Goal: Task Accomplishment & Management: Use online tool/utility

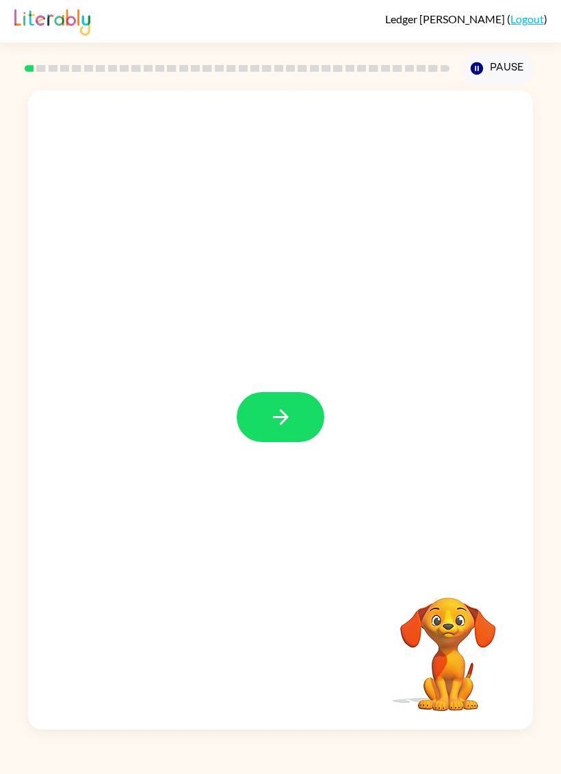
click at [267, 413] on button "button" at bounding box center [281, 417] width 88 height 50
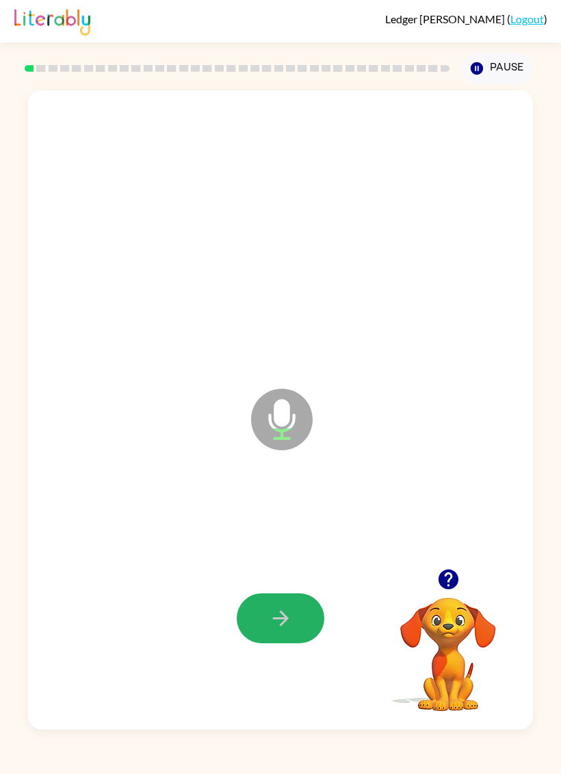
click at [250, 621] on button "button" at bounding box center [281, 618] width 88 height 50
click at [270, 630] on icon "button" at bounding box center [281, 618] width 24 height 24
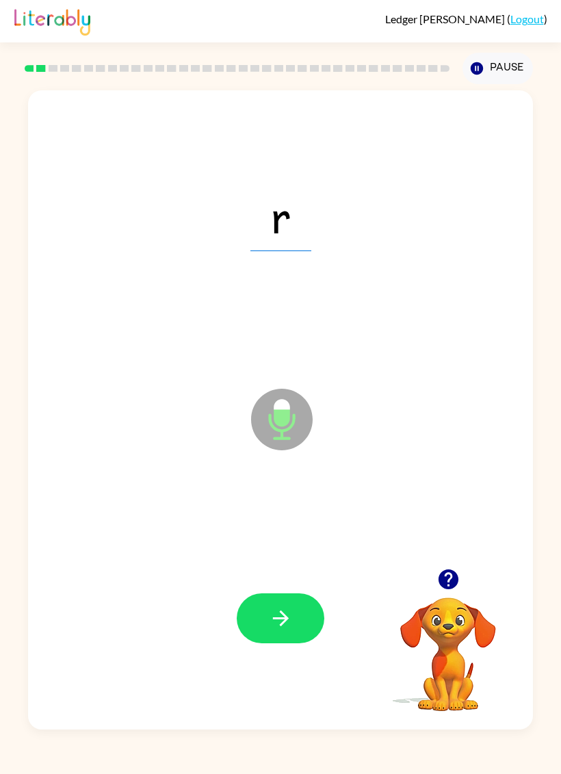
click at [263, 629] on button "button" at bounding box center [281, 618] width 88 height 50
click at [264, 616] on button "button" at bounding box center [281, 618] width 88 height 50
click at [280, 616] on icon "button" at bounding box center [281, 618] width 24 height 24
click at [284, 599] on button "button" at bounding box center [281, 618] width 88 height 50
click at [278, 618] on icon "button" at bounding box center [281, 618] width 24 height 24
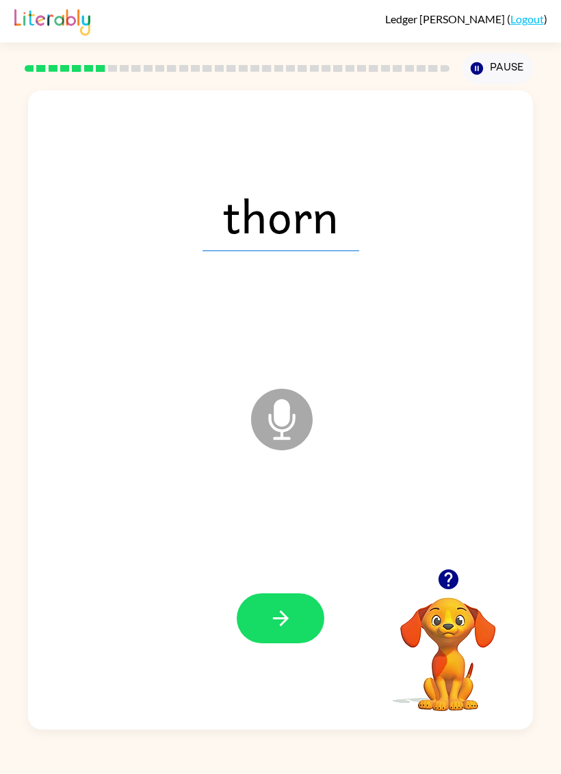
click at [274, 625] on icon "button" at bounding box center [281, 618] width 24 height 24
click at [275, 615] on icon "button" at bounding box center [281, 618] width 24 height 24
click at [274, 615] on icon "button" at bounding box center [281, 618] width 24 height 24
click at [454, 581] on icon "button" at bounding box center [448, 579] width 20 height 20
click at [287, 632] on button "button" at bounding box center [281, 618] width 88 height 50
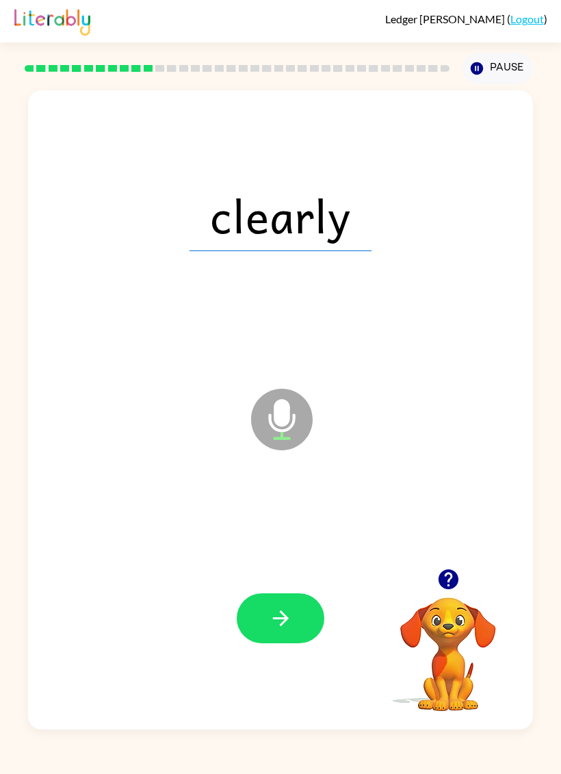
click at [270, 610] on icon "button" at bounding box center [281, 618] width 24 height 24
click at [267, 620] on button "button" at bounding box center [281, 618] width 88 height 50
click at [266, 619] on button "button" at bounding box center [281, 618] width 88 height 50
click at [0, 515] on div "upset Microphone The Microphone is here when it is your turn to talk Your brows…" at bounding box center [280, 406] width 561 height 645
click at [272, 620] on icon "button" at bounding box center [281, 618] width 24 height 24
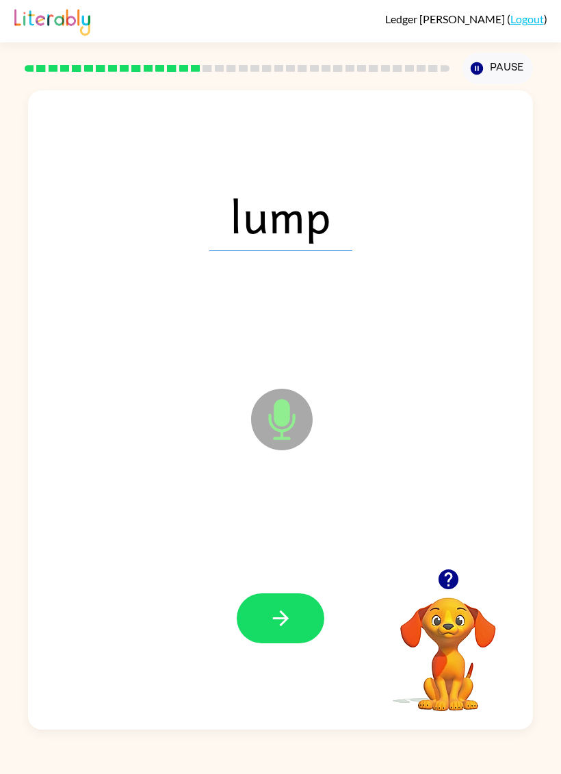
click at [276, 625] on icon "button" at bounding box center [281, 618] width 24 height 24
click at [264, 631] on button "button" at bounding box center [281, 618] width 88 height 50
click at [279, 618] on icon "button" at bounding box center [281, 618] width 24 height 24
click at [274, 615] on icon "button" at bounding box center [281, 618] width 24 height 24
click at [271, 630] on icon "button" at bounding box center [281, 618] width 24 height 24
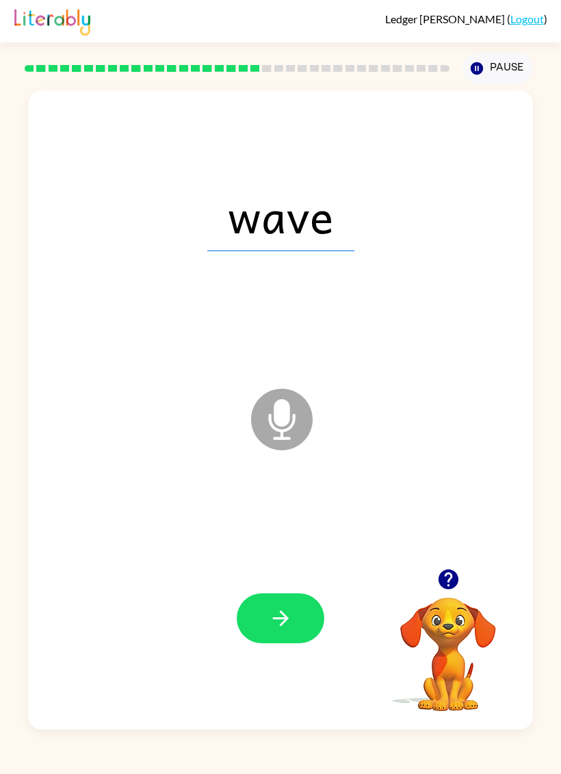
click at [254, 617] on button "button" at bounding box center [281, 618] width 88 height 50
click at [267, 623] on button "button" at bounding box center [281, 618] width 88 height 50
click at [286, 612] on icon "button" at bounding box center [281, 618] width 24 height 24
click at [272, 634] on button "button" at bounding box center [281, 618] width 88 height 50
click at [275, 608] on icon "button" at bounding box center [281, 618] width 24 height 24
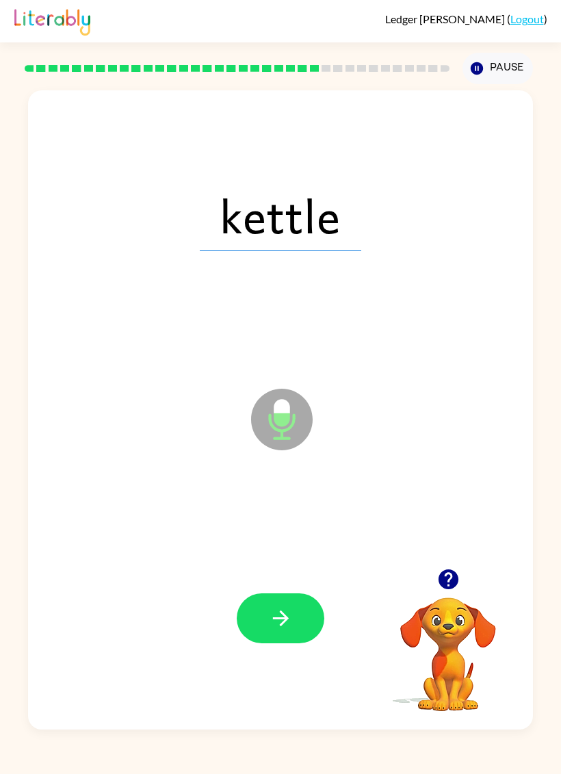
click at [273, 617] on icon "button" at bounding box center [281, 618] width 24 height 24
click at [287, 625] on icon "button" at bounding box center [281, 618] width 24 height 24
click at [299, 622] on button "button" at bounding box center [281, 618] width 88 height 50
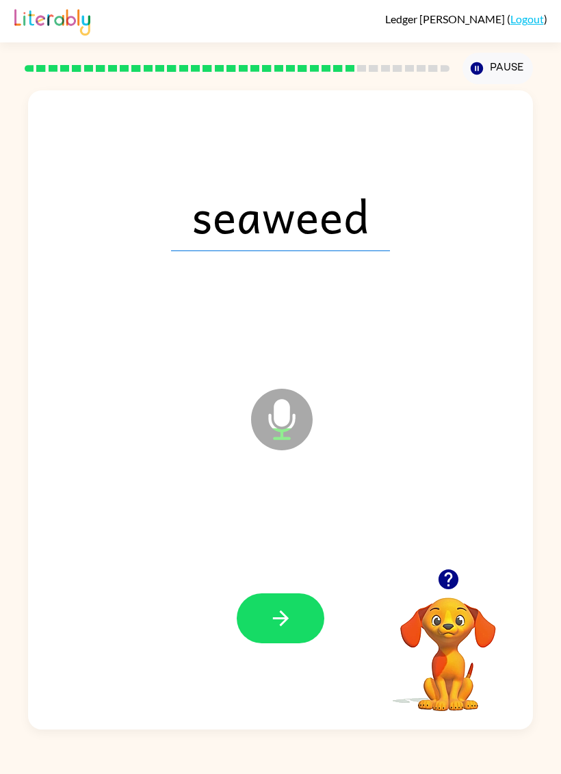
click at [279, 632] on button "button" at bounding box center [281, 618] width 88 height 50
click at [280, 617] on icon "button" at bounding box center [281, 618] width 24 height 24
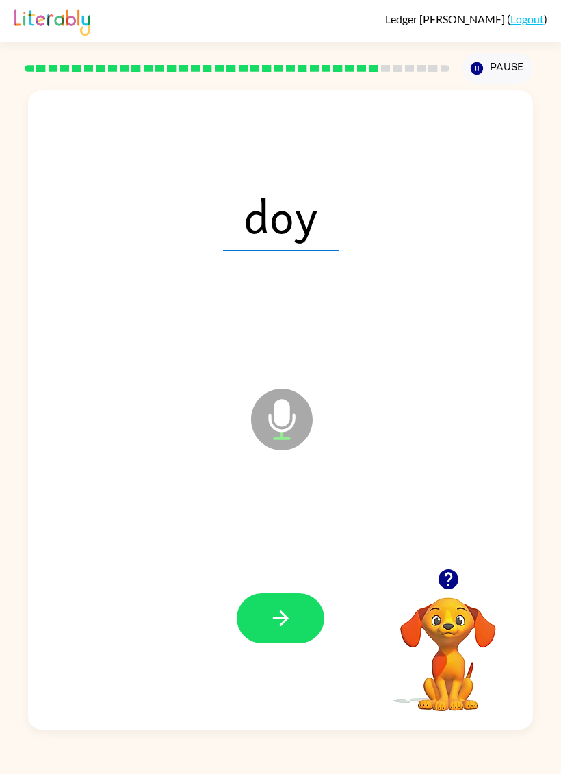
click at [270, 630] on icon "button" at bounding box center [281, 618] width 24 height 24
click at [269, 632] on button "button" at bounding box center [281, 618] width 88 height 50
click at [263, 615] on button "button" at bounding box center [281, 618] width 88 height 50
click at [262, 628] on button "button" at bounding box center [281, 618] width 88 height 50
click at [263, 633] on button "button" at bounding box center [281, 618] width 88 height 50
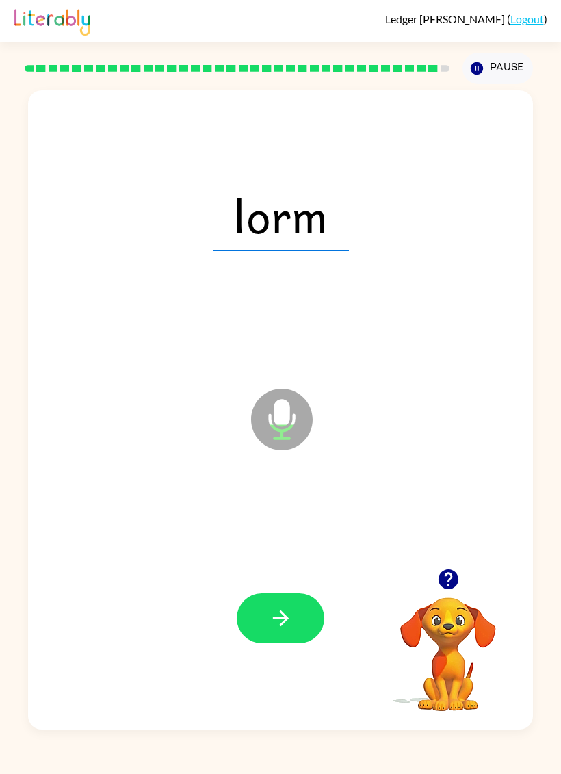
click at [263, 634] on button "button" at bounding box center [281, 618] width 88 height 50
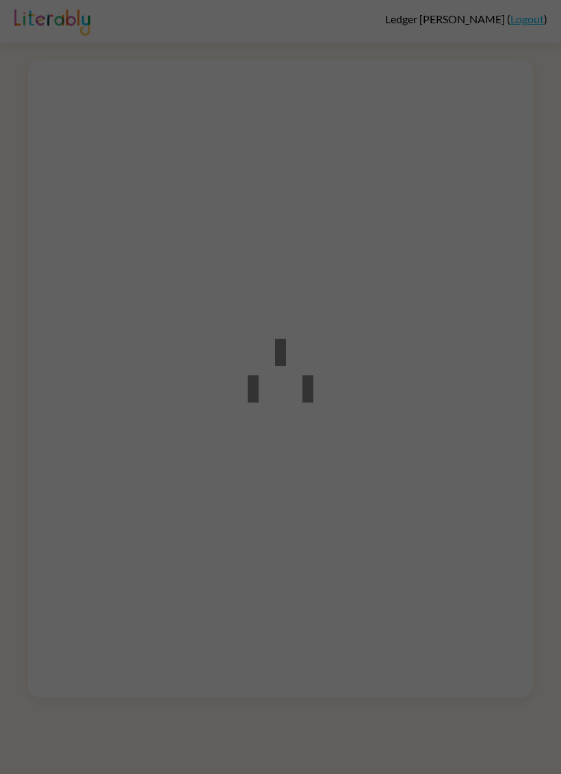
click at [503, 214] on div at bounding box center [280, 387] width 561 height 774
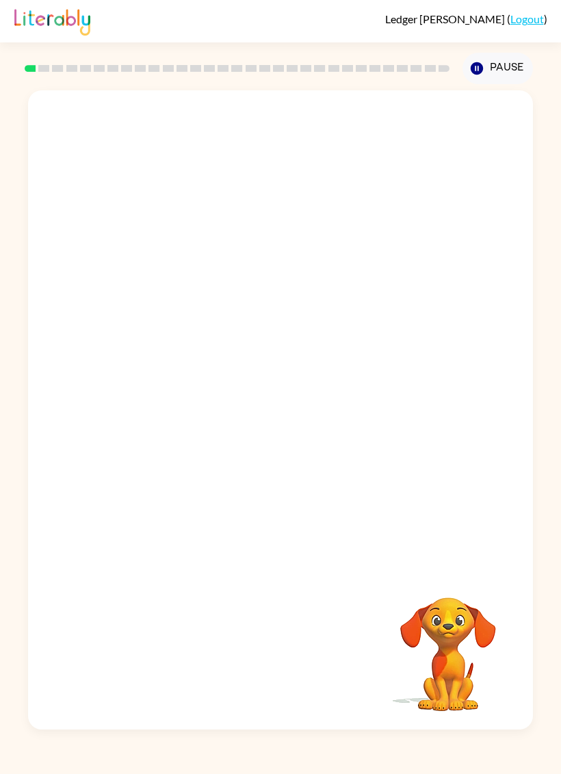
click at [222, 345] on video "Your browser must support playing .mp4 files to use Literably. Please try using…" at bounding box center [280, 329] width 505 height 478
click at [242, 426] on div at bounding box center [281, 417] width 88 height 50
click at [257, 429] on div at bounding box center [281, 417] width 88 height 50
click at [266, 418] on button "button" at bounding box center [281, 417] width 88 height 50
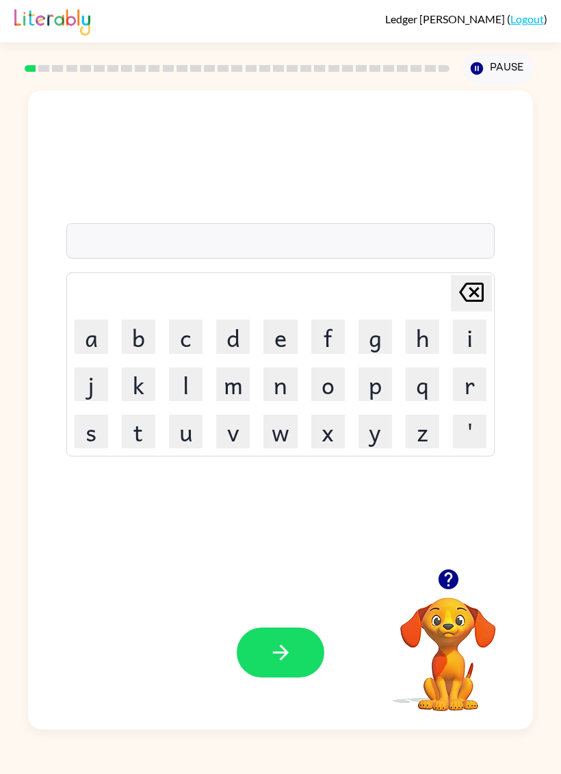
click at [449, 583] on icon "button" at bounding box center [448, 579] width 20 height 20
click at [472, 378] on button "r" at bounding box center [470, 384] width 34 height 34
click at [189, 439] on button "u" at bounding box center [186, 432] width 34 height 34
click at [142, 345] on button "b" at bounding box center [139, 337] width 34 height 34
click at [263, 660] on button "button" at bounding box center [281, 653] width 88 height 50
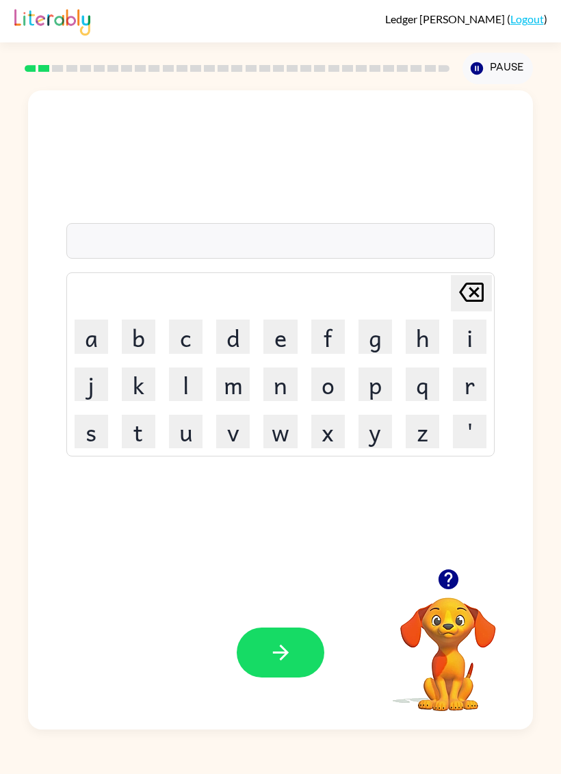
click at [229, 381] on button "m" at bounding box center [233, 384] width 34 height 34
click at [327, 378] on button "o" at bounding box center [328, 384] width 34 height 34
click at [187, 438] on button "u" at bounding box center [186, 432] width 34 height 34
click at [132, 441] on button "t" at bounding box center [139, 432] width 34 height 34
click at [429, 335] on button "h" at bounding box center [423, 337] width 34 height 34
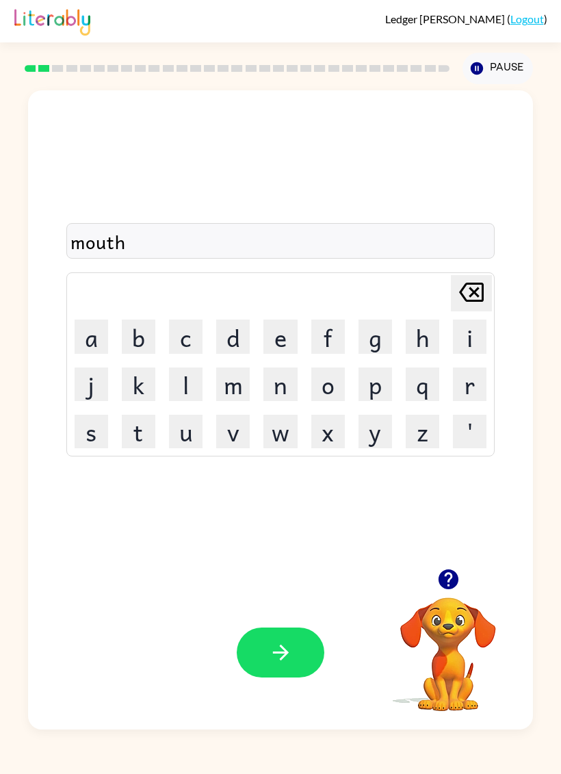
click at [258, 650] on button "button" at bounding box center [281, 653] width 88 height 50
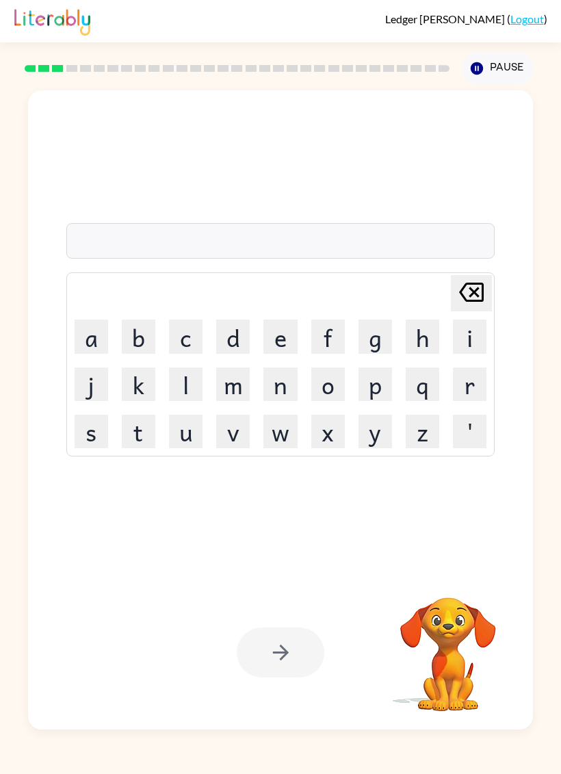
click at [227, 339] on button "d" at bounding box center [233, 337] width 34 height 34
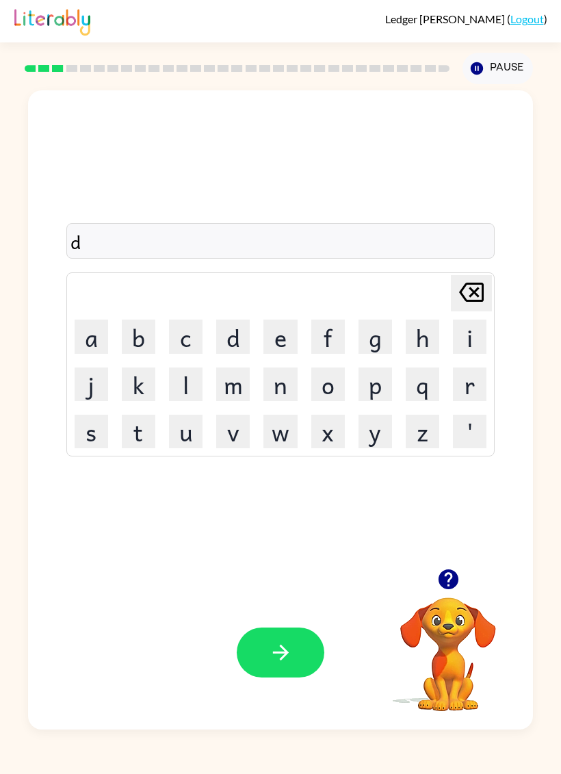
click at [259, 340] on td "e" at bounding box center [280, 336] width 46 height 46
click at [272, 341] on button "e" at bounding box center [280, 337] width 34 height 34
click at [280, 383] on button "n" at bounding box center [280, 384] width 34 height 34
click at [250, 665] on button "button" at bounding box center [281, 653] width 88 height 50
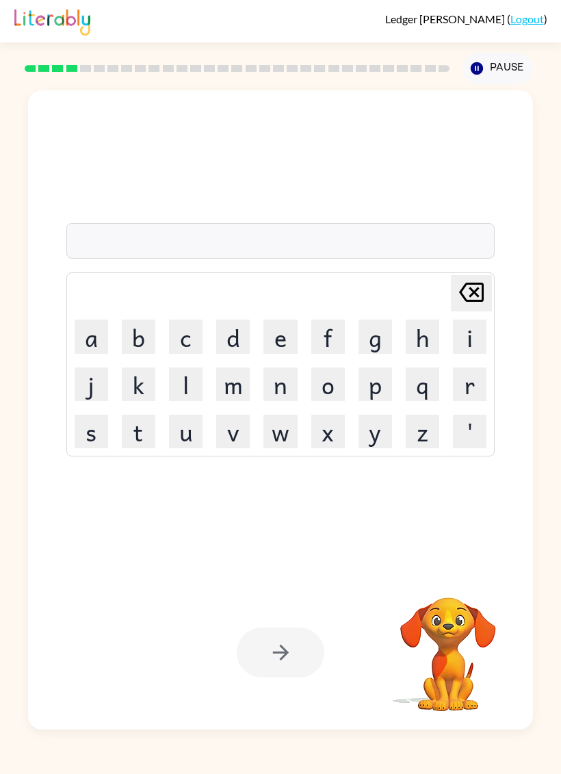
click at [138, 342] on button "b" at bounding box center [139, 337] width 34 height 34
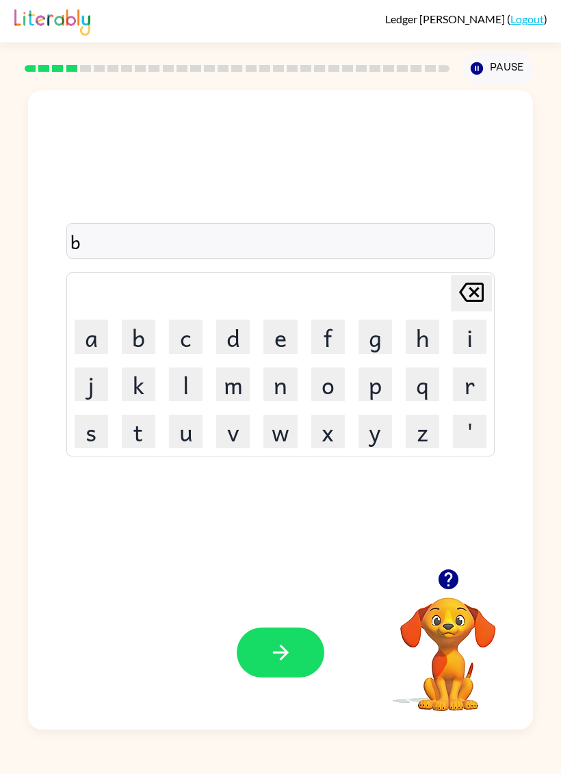
click at [325, 388] on button "o" at bounding box center [328, 384] width 34 height 34
click at [142, 427] on button "t" at bounding box center [139, 432] width 34 height 34
click at [248, 662] on button "button" at bounding box center [281, 653] width 88 height 50
click at [452, 592] on button "button" at bounding box center [448, 579] width 35 height 35
click at [452, 591] on video "Your browser must support playing .mp4 files to use Literably. Please try using…" at bounding box center [448, 644] width 137 height 137
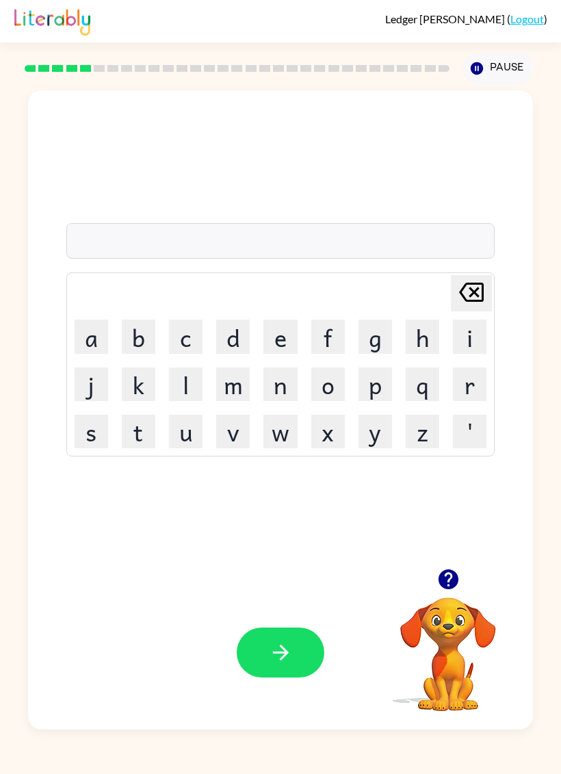
click at [88, 435] on button "s" at bounding box center [92, 432] width 34 height 34
click at [270, 433] on button "w" at bounding box center [280, 432] width 34 height 34
click at [275, 335] on button "e" at bounding box center [280, 337] width 34 height 34
click at [387, 388] on button "p" at bounding box center [376, 384] width 34 height 34
click at [141, 428] on button "t" at bounding box center [139, 432] width 34 height 34
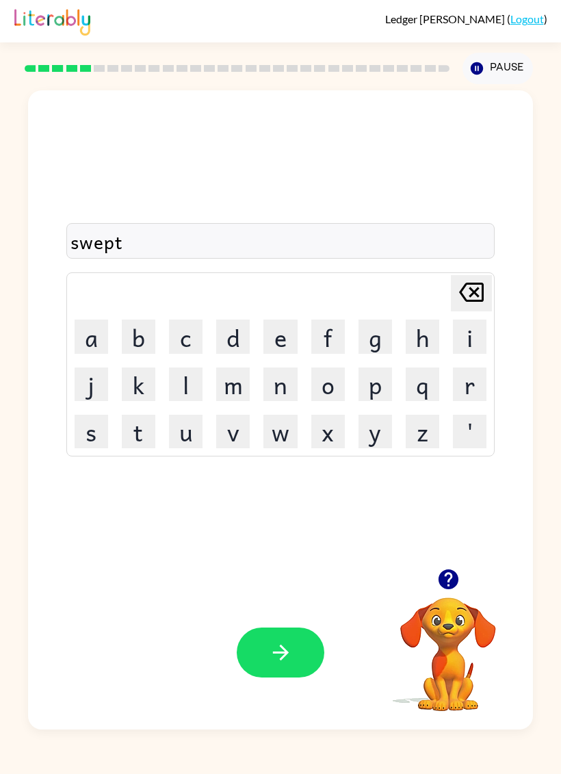
click at [263, 663] on button "button" at bounding box center [281, 653] width 88 height 50
click at [385, 385] on button "p" at bounding box center [376, 384] width 34 height 34
click at [471, 330] on button "i" at bounding box center [470, 337] width 34 height 34
click at [274, 336] on button "e" at bounding box center [280, 337] width 34 height 34
click at [257, 649] on button "button" at bounding box center [281, 653] width 88 height 50
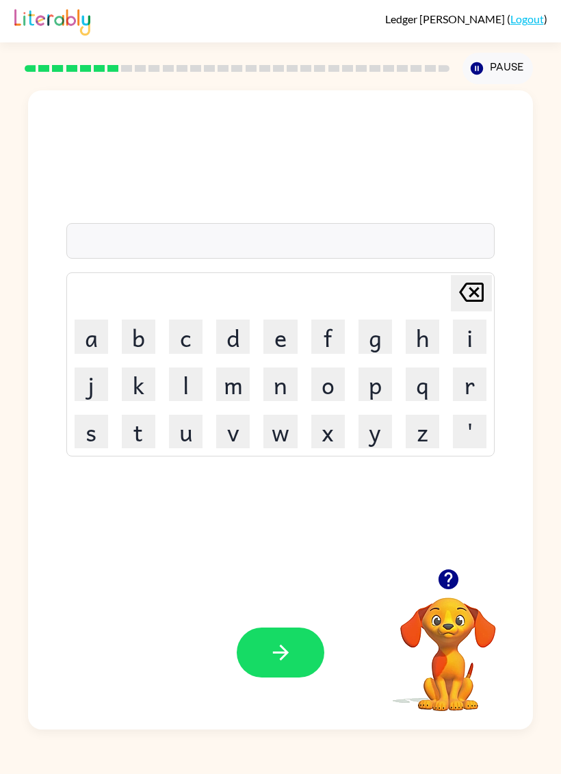
click at [187, 341] on button "c" at bounding box center [186, 337] width 34 height 34
click at [98, 339] on button "a" at bounding box center [92, 337] width 34 height 34
click at [276, 388] on button "n" at bounding box center [280, 384] width 34 height 34
click at [237, 338] on button "d" at bounding box center [233, 337] width 34 height 34
click at [296, 348] on button "e" at bounding box center [280, 337] width 34 height 34
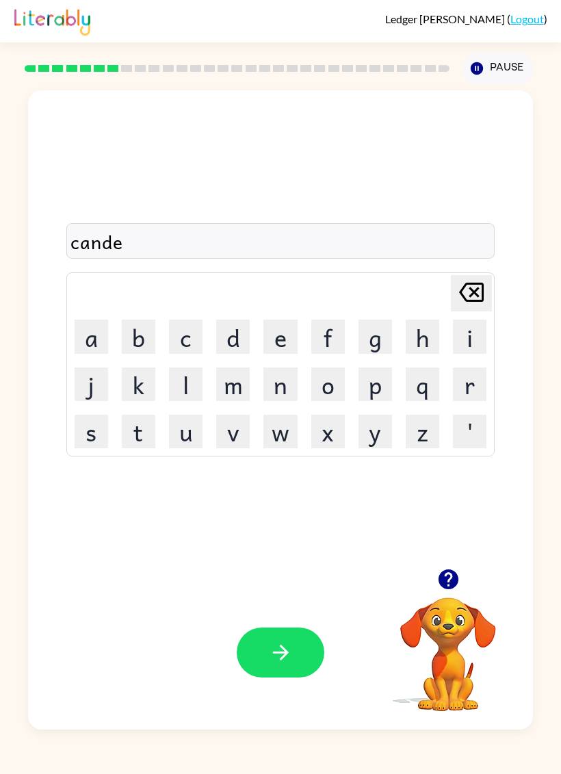
click at [182, 398] on button "l" at bounding box center [186, 384] width 34 height 34
click at [255, 650] on button "button" at bounding box center [281, 653] width 88 height 50
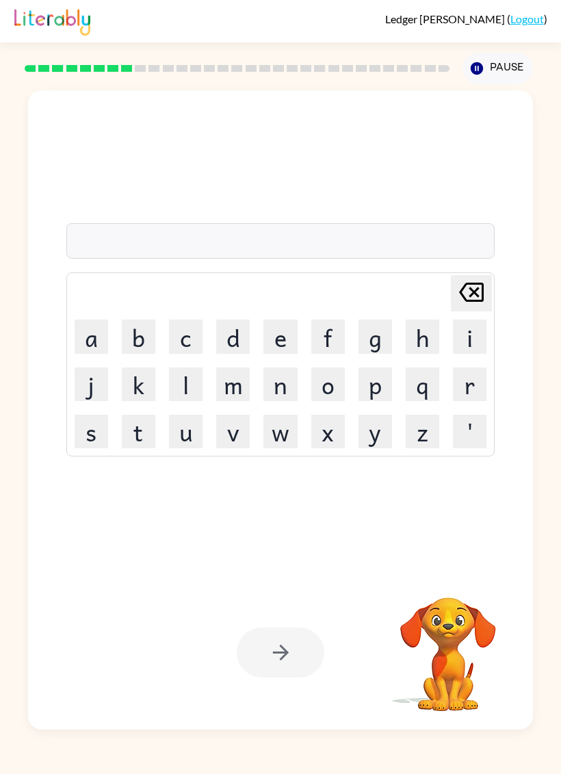
click at [141, 333] on button "b" at bounding box center [139, 337] width 34 height 34
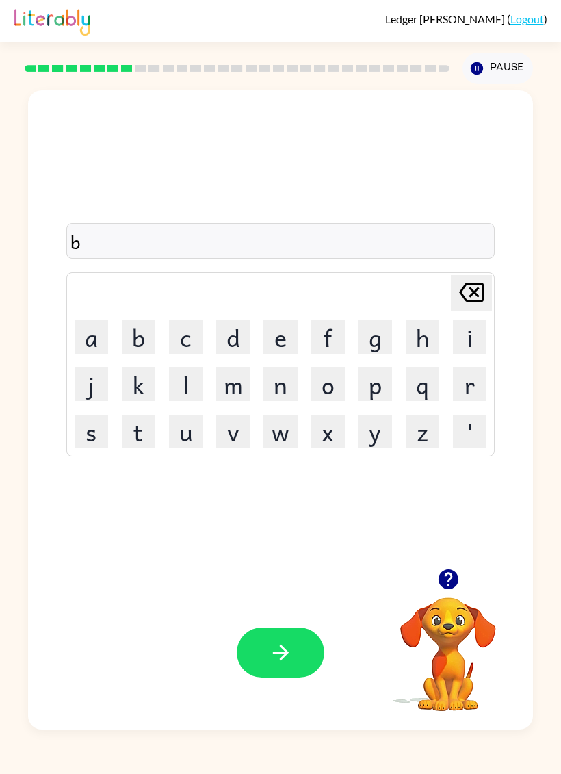
click at [89, 344] on button "a" at bounding box center [92, 337] width 34 height 34
click at [133, 428] on button "t" at bounding box center [139, 432] width 34 height 34
click at [422, 335] on button "h" at bounding box center [423, 337] width 34 height 34
click at [262, 662] on button "button" at bounding box center [281, 653] width 88 height 50
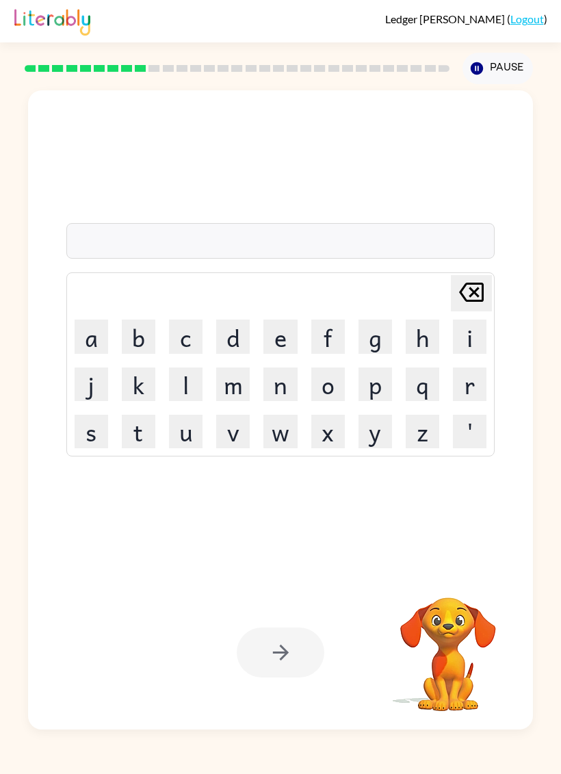
click at [191, 339] on button "c" at bounding box center [186, 337] width 34 height 34
click at [181, 380] on button "l" at bounding box center [186, 384] width 34 height 34
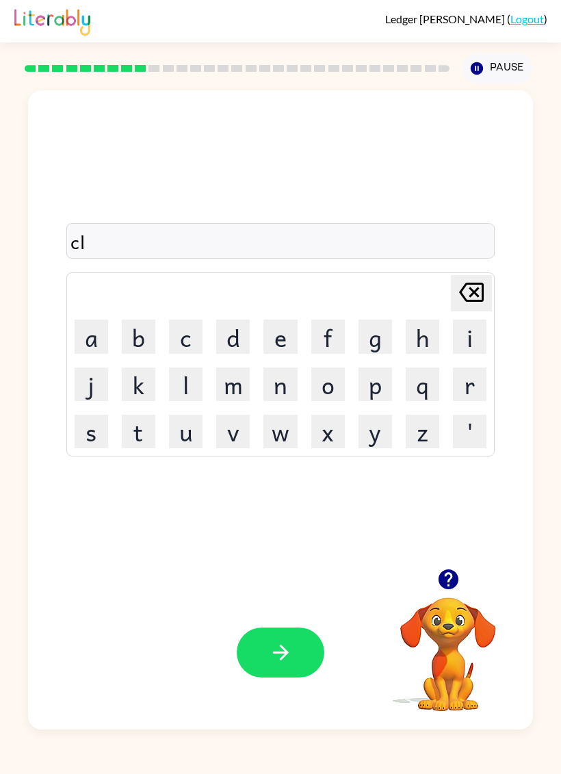
click at [330, 386] on button "o" at bounding box center [328, 384] width 34 height 34
click at [185, 440] on button "u" at bounding box center [186, 432] width 34 height 34
click at [279, 380] on button "n" at bounding box center [280, 384] width 34 height 34
click at [243, 646] on button "button" at bounding box center [281, 653] width 88 height 50
click at [94, 439] on button "s" at bounding box center [92, 432] width 34 height 34
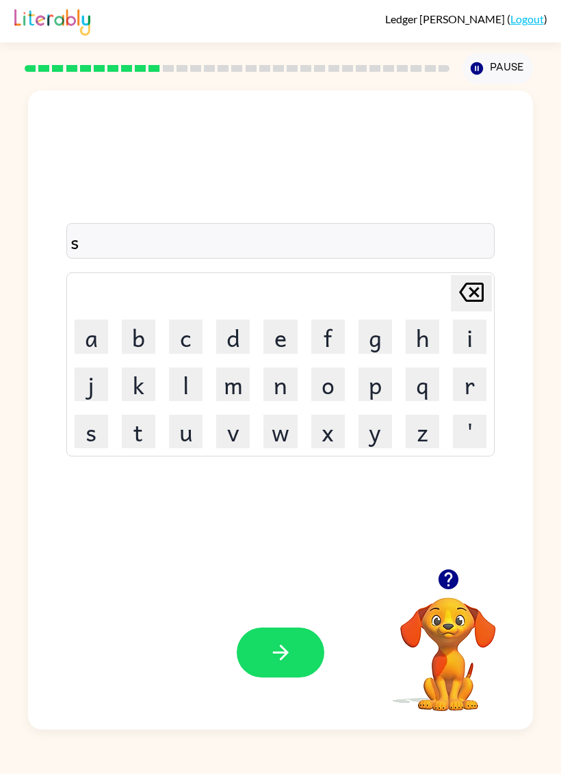
click at [359, 397] on button "p" at bounding box center [376, 384] width 34 height 34
click at [479, 297] on icon at bounding box center [471, 292] width 25 height 19
click at [332, 387] on button "o" at bounding box center [328, 384] width 34 height 34
click at [179, 333] on button "c" at bounding box center [186, 337] width 34 height 34
click at [139, 373] on button "k" at bounding box center [139, 384] width 34 height 34
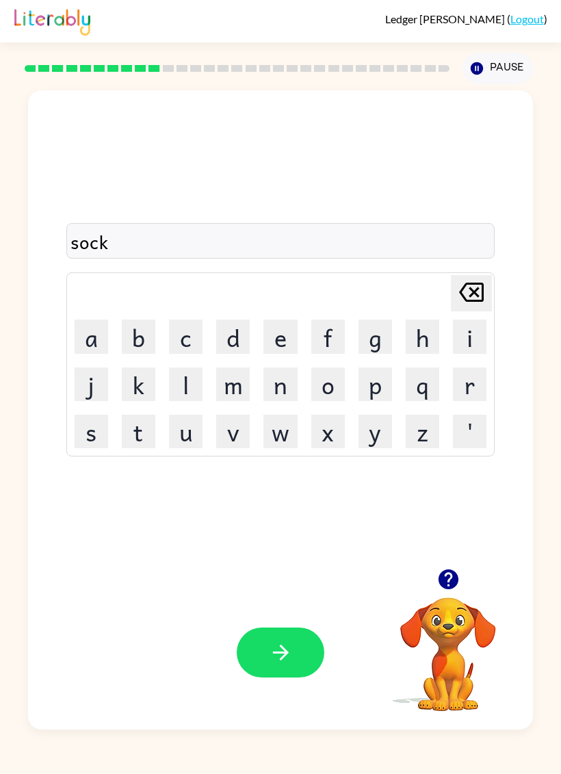
click at [483, 294] on icon at bounding box center [471, 292] width 25 height 19
click at [482, 294] on icon at bounding box center [471, 292] width 25 height 19
click at [483, 285] on icon at bounding box center [471, 292] width 25 height 19
click at [417, 330] on button "h" at bounding box center [423, 337] width 34 height 34
click at [328, 376] on button "o" at bounding box center [328, 384] width 34 height 34
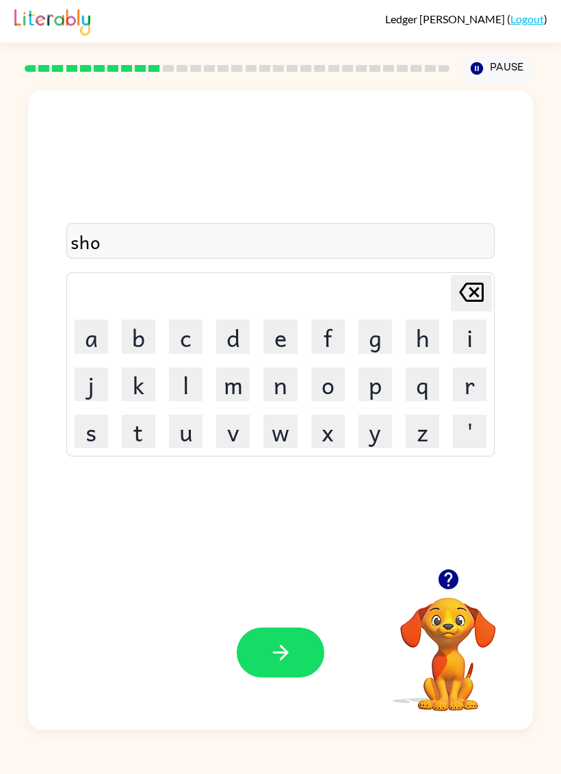
click at [186, 343] on button "c" at bounding box center [186, 337] width 34 height 34
click at [137, 383] on button "k" at bounding box center [139, 384] width 34 height 34
click at [282, 647] on icon "button" at bounding box center [280, 653] width 16 height 16
click at [387, 340] on button "g" at bounding box center [376, 337] width 34 height 34
click at [92, 344] on button "a" at bounding box center [92, 337] width 34 height 34
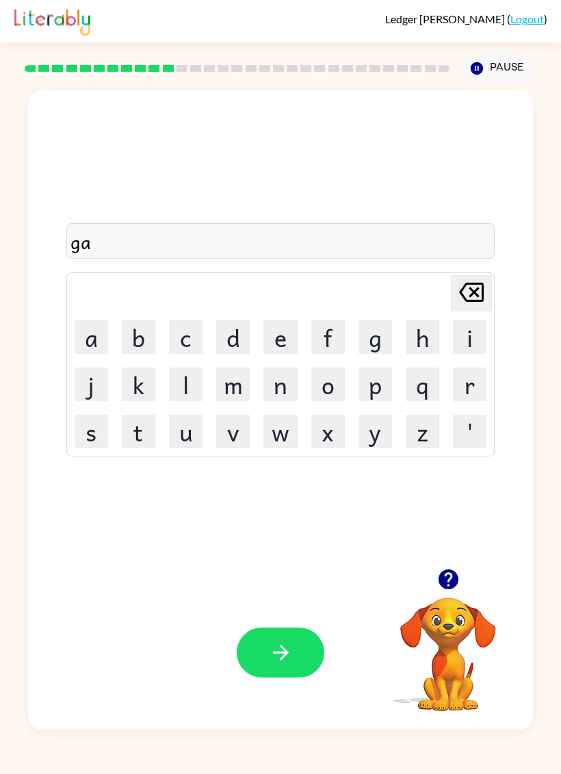
click at [94, 436] on button "s" at bounding box center [92, 432] width 34 height 34
click at [248, 640] on button "button" at bounding box center [281, 653] width 88 height 50
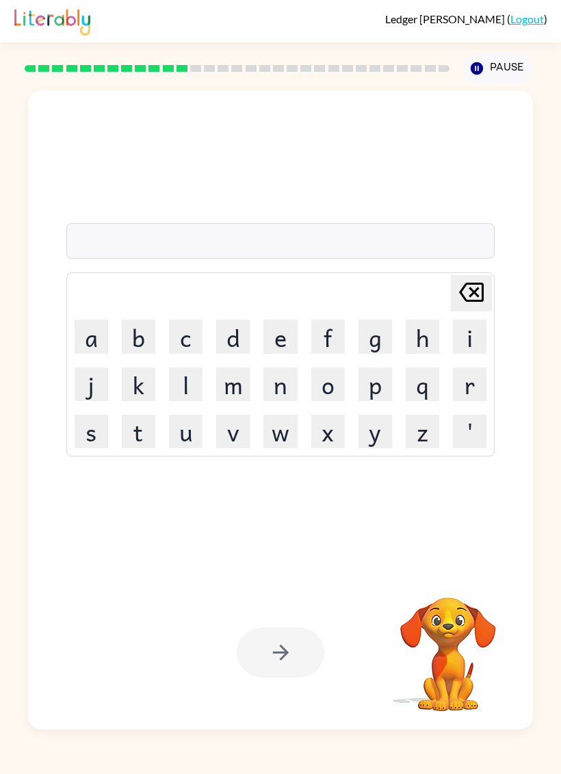
click at [84, 256] on div at bounding box center [280, 241] width 429 height 36
click at [105, 258] on div at bounding box center [280, 241] width 429 height 36
click at [279, 342] on button "e" at bounding box center [280, 337] width 34 height 34
click at [333, 431] on button "x" at bounding box center [328, 432] width 34 height 34
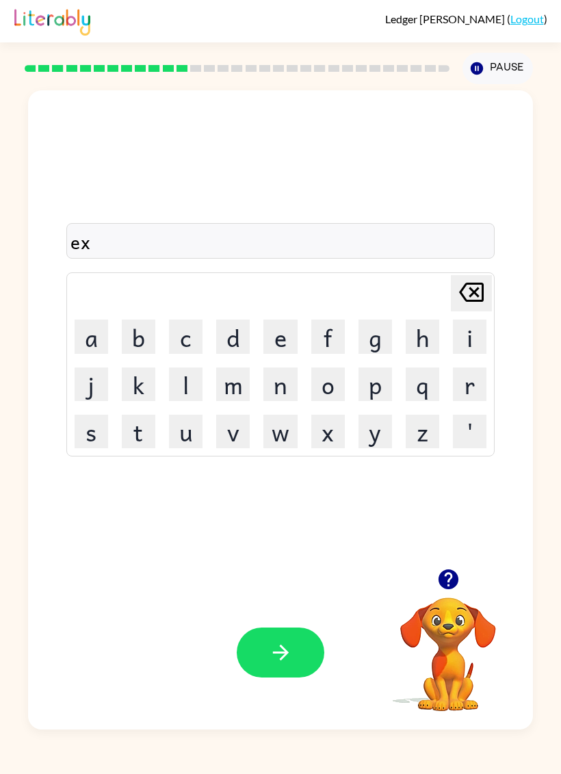
click at [373, 382] on button "p" at bounding box center [376, 384] width 34 height 34
click at [180, 391] on button "l" at bounding box center [186, 384] width 34 height 34
click at [328, 383] on button "o" at bounding box center [328, 384] width 34 height 34
click at [280, 441] on button "w" at bounding box center [280, 432] width 34 height 34
click at [228, 334] on button "d" at bounding box center [233, 337] width 34 height 34
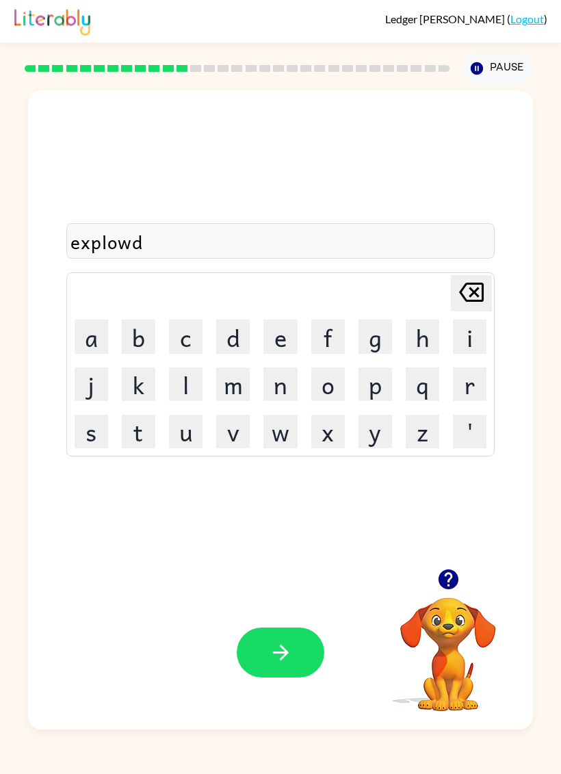
click at [278, 335] on button "e" at bounding box center [280, 337] width 34 height 34
click at [253, 645] on button "button" at bounding box center [281, 653] width 88 height 50
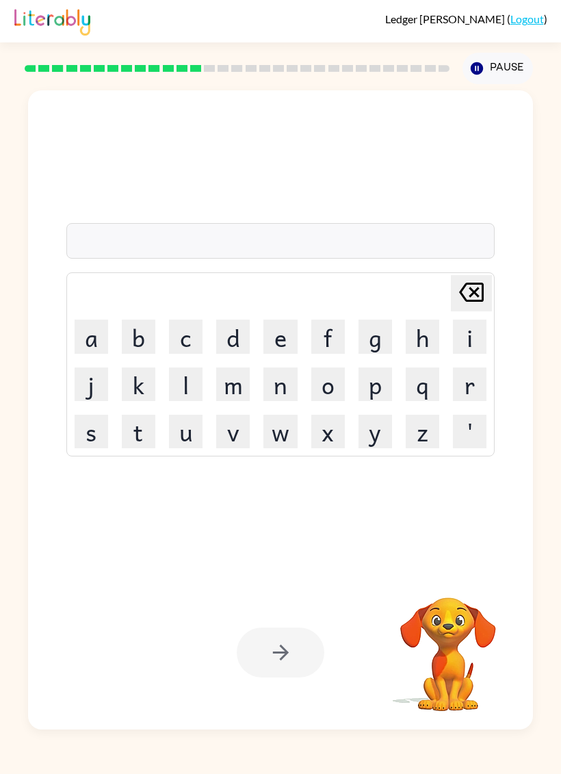
click at [93, 430] on button "s" at bounding box center [92, 432] width 34 height 34
click at [287, 438] on button "w" at bounding box center [280, 432] width 34 height 34
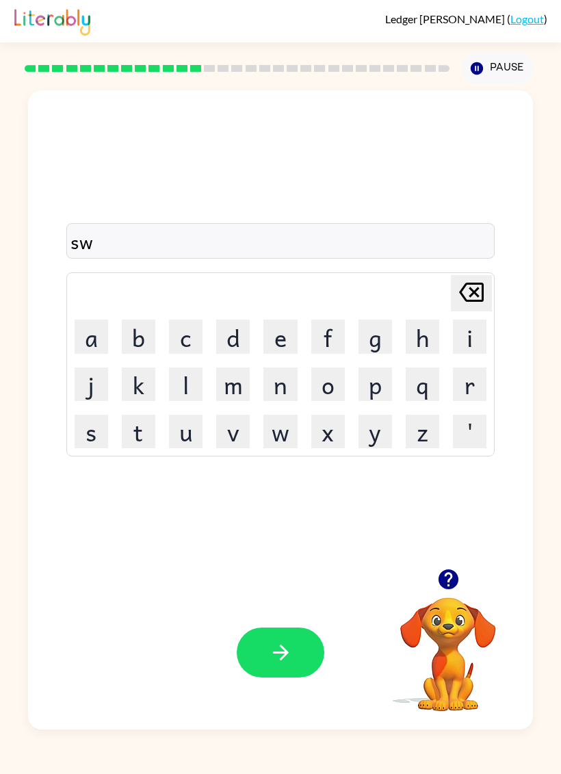
click at [281, 338] on button "e" at bounding box center [280, 337] width 34 height 34
click at [280, 337] on button "e" at bounding box center [280, 337] width 34 height 34
click at [151, 437] on button "t" at bounding box center [139, 432] width 34 height 34
click at [277, 387] on button "n" at bounding box center [280, 384] width 34 height 34
click at [283, 328] on button "e" at bounding box center [280, 337] width 34 height 34
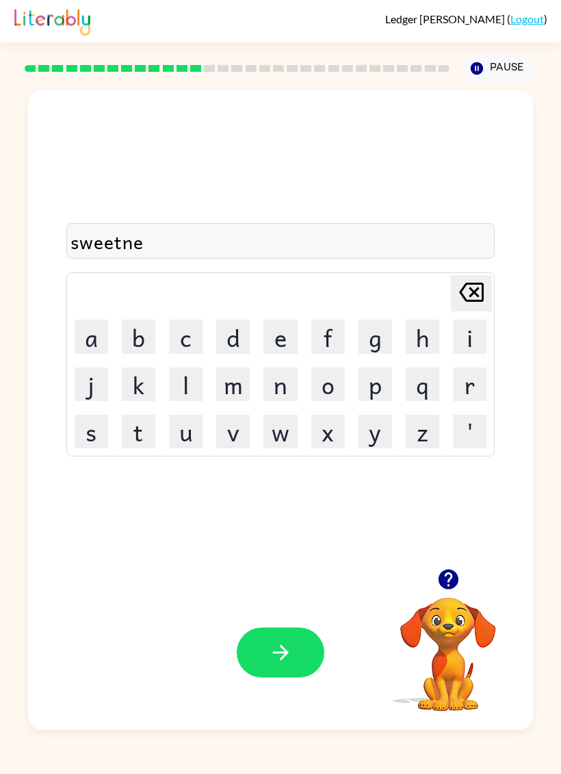
click at [280, 333] on button "e" at bounding box center [280, 337] width 34 height 34
click at [96, 435] on button "s" at bounding box center [92, 432] width 34 height 34
click at [269, 645] on icon "button" at bounding box center [281, 653] width 24 height 24
click at [428, 341] on button "h" at bounding box center [423, 337] width 34 height 34
click at [477, 338] on button "i" at bounding box center [470, 337] width 34 height 34
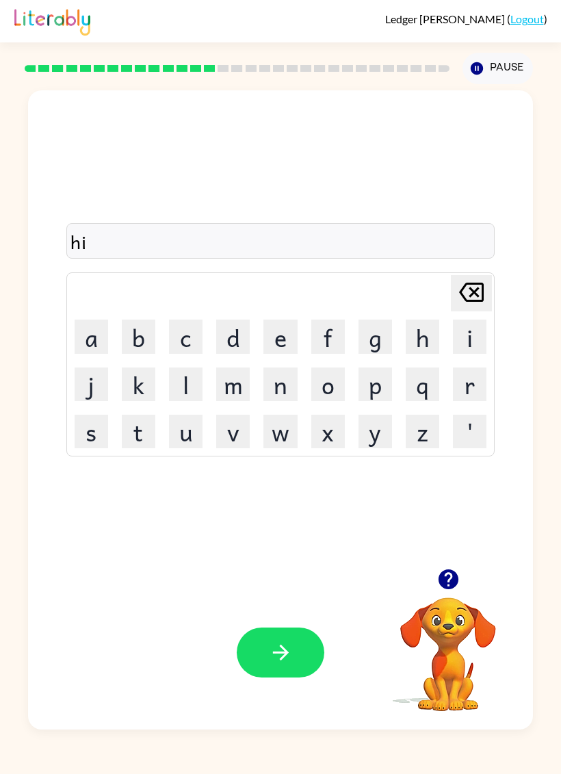
click at [383, 387] on button "p" at bounding box center [376, 384] width 34 height 34
click at [385, 383] on button "p" at bounding box center [376, 384] width 34 height 34
click at [337, 385] on button "o" at bounding box center [328, 384] width 34 height 34
click at [272, 656] on icon "button" at bounding box center [281, 653] width 24 height 24
click at [331, 337] on button "f" at bounding box center [328, 337] width 34 height 34
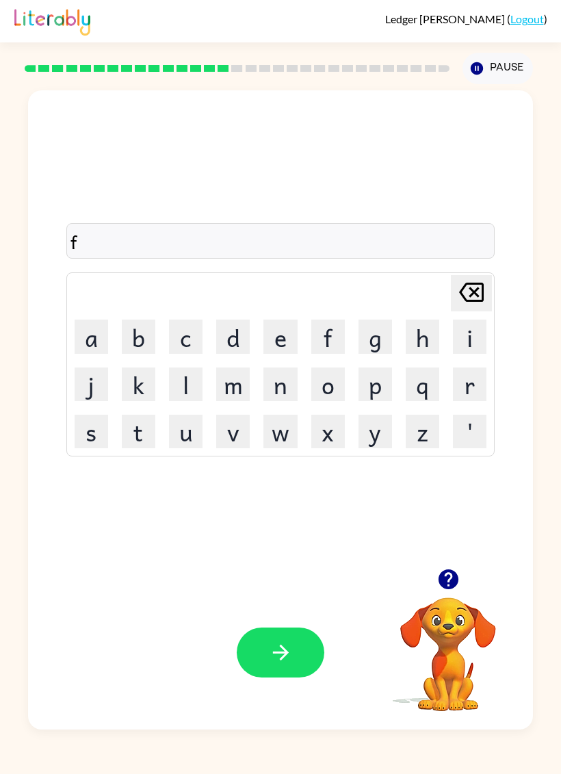
click at [333, 379] on button "o" at bounding box center [328, 384] width 34 height 34
click at [464, 387] on button "r" at bounding box center [470, 384] width 34 height 34
click at [139, 393] on button "k" at bounding box center [139, 384] width 34 height 34
click at [260, 655] on button "button" at bounding box center [281, 653] width 88 height 50
click at [274, 433] on button "w" at bounding box center [280, 432] width 34 height 34
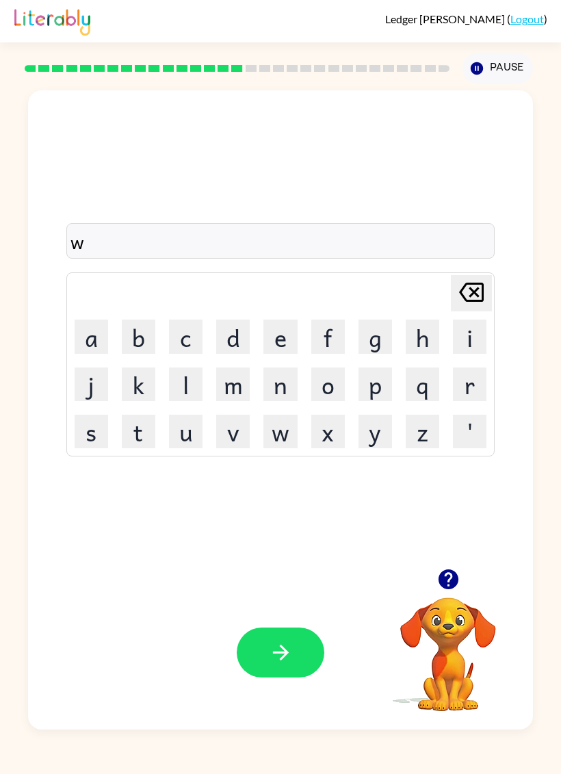
click at [129, 347] on button "b" at bounding box center [139, 337] width 34 height 34
click at [484, 292] on icon at bounding box center [471, 292] width 25 height 19
click at [287, 340] on button "e" at bounding box center [280, 337] width 34 height 34
click at [135, 333] on button "b" at bounding box center [139, 337] width 34 height 34
click at [247, 659] on button "button" at bounding box center [281, 653] width 88 height 50
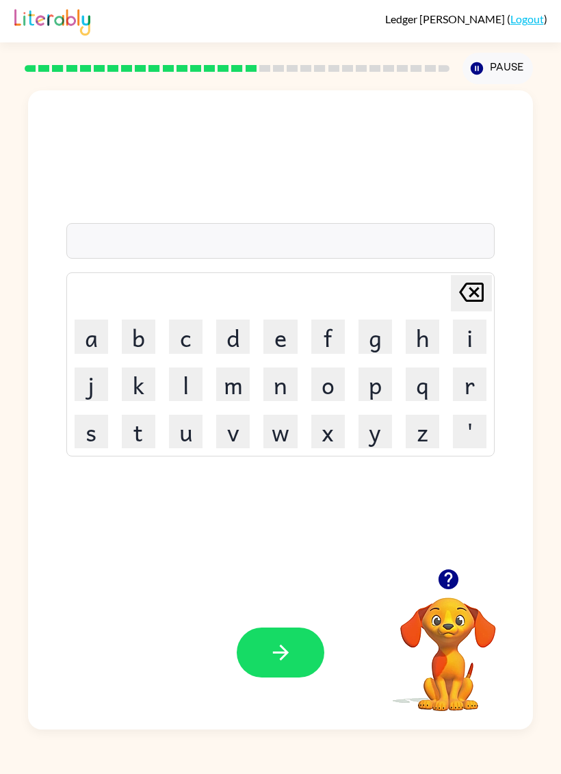
click at [88, 435] on button "s" at bounding box center [92, 432] width 34 height 34
click at [181, 381] on button "l" at bounding box center [186, 384] width 34 height 34
click at [277, 348] on button "e" at bounding box center [280, 337] width 34 height 34
click at [387, 383] on button "p" at bounding box center [376, 384] width 34 height 34
click at [133, 446] on button "t" at bounding box center [139, 432] width 34 height 34
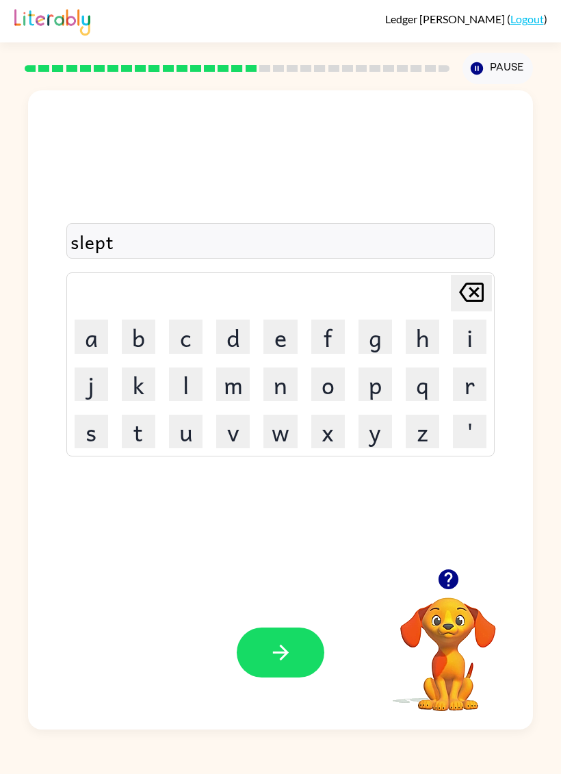
click at [237, 652] on button "button" at bounding box center [281, 653] width 88 height 50
click at [426, 337] on button "h" at bounding box center [423, 337] width 34 height 34
click at [90, 346] on button "a" at bounding box center [92, 337] width 34 height 34
click at [471, 389] on button "r" at bounding box center [470, 384] width 34 height 34
click at [232, 341] on button "d" at bounding box center [233, 337] width 34 height 34
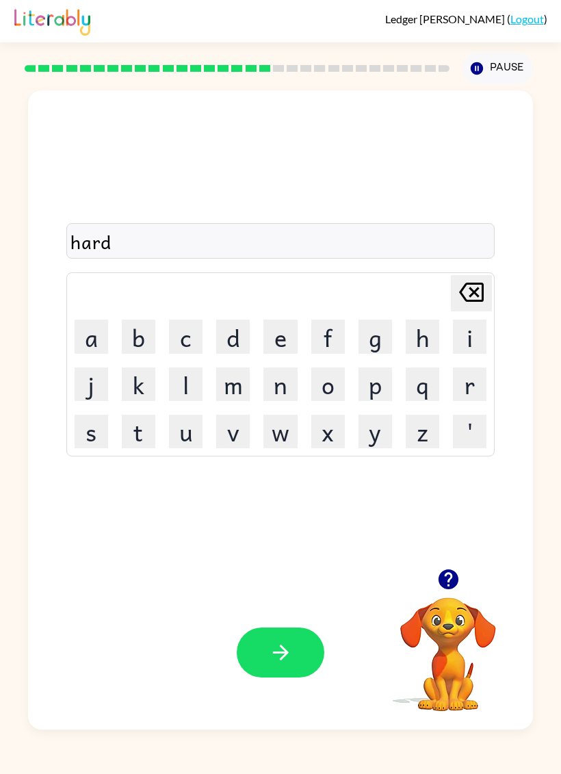
click at [263, 655] on button "button" at bounding box center [281, 653] width 88 height 50
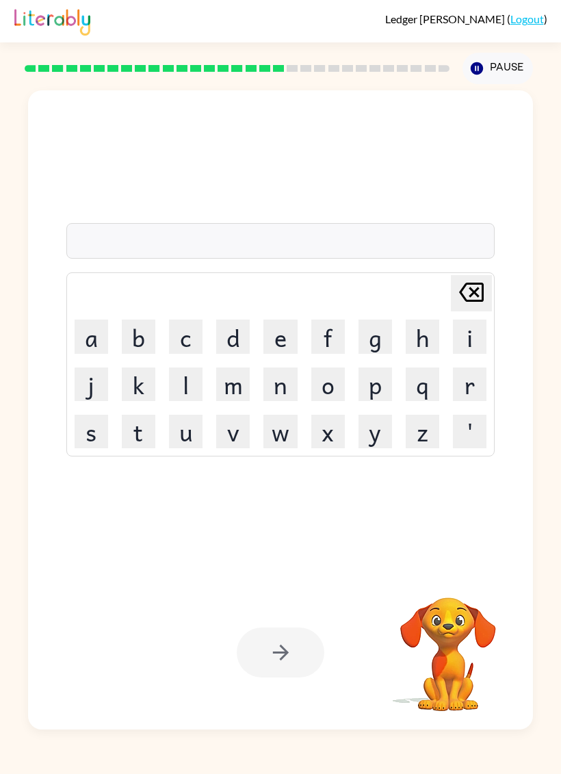
click at [476, 383] on button "r" at bounding box center [470, 384] width 34 height 34
click at [335, 383] on button "o" at bounding box center [328, 384] width 34 height 34
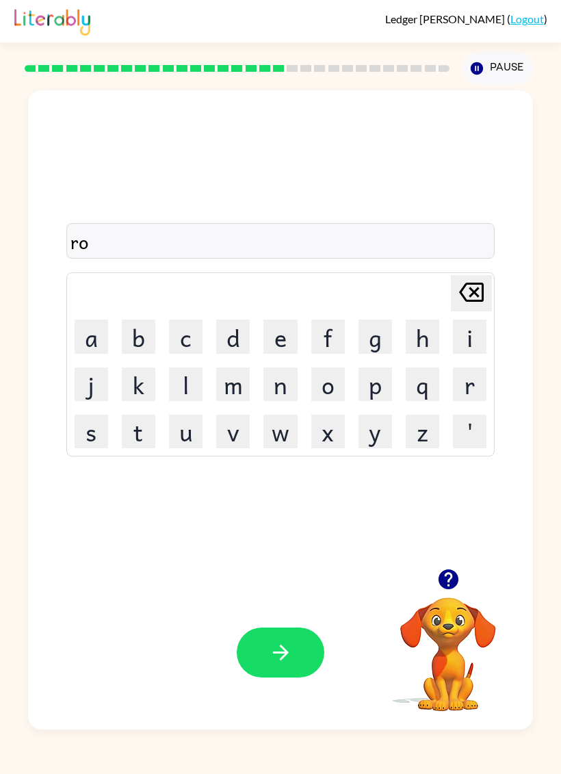
click at [225, 341] on button "d" at bounding box center [233, 337] width 34 height 34
click at [251, 643] on button "button" at bounding box center [281, 653] width 88 height 50
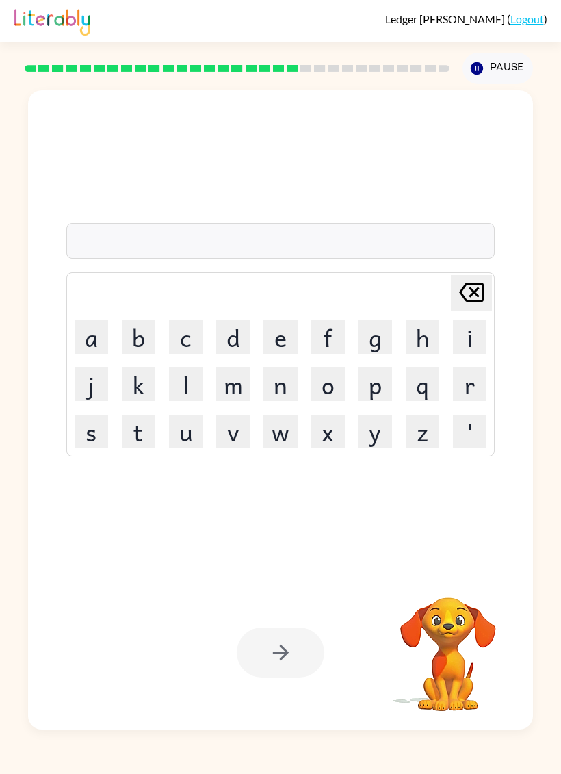
click at [468, 382] on button "r" at bounding box center [470, 384] width 34 height 34
click at [279, 340] on button "e" at bounding box center [280, 337] width 34 height 34
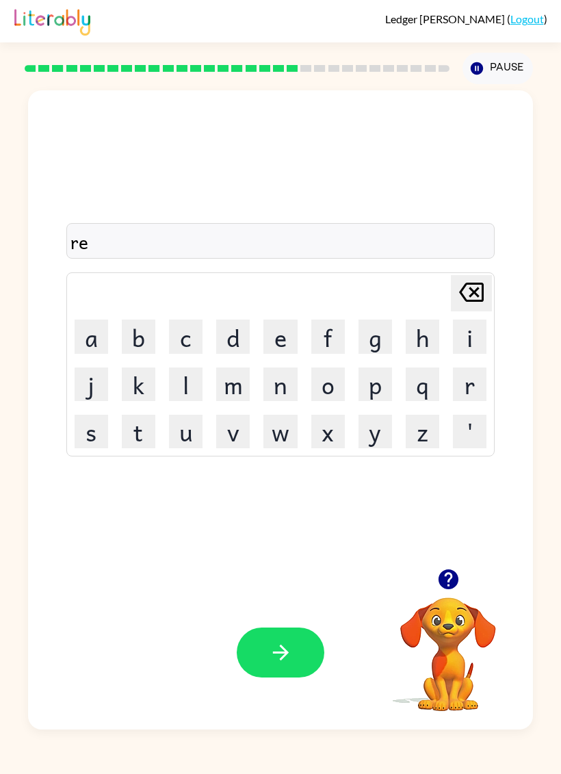
click at [140, 428] on button "t" at bounding box center [139, 432] width 34 height 34
click at [94, 424] on button "s" at bounding box center [92, 432] width 34 height 34
click at [478, 299] on icon "Delete Delete last character input" at bounding box center [471, 292] width 33 height 33
click at [482, 301] on icon at bounding box center [471, 292] width 25 height 19
click at [86, 432] on button "s" at bounding box center [92, 432] width 34 height 34
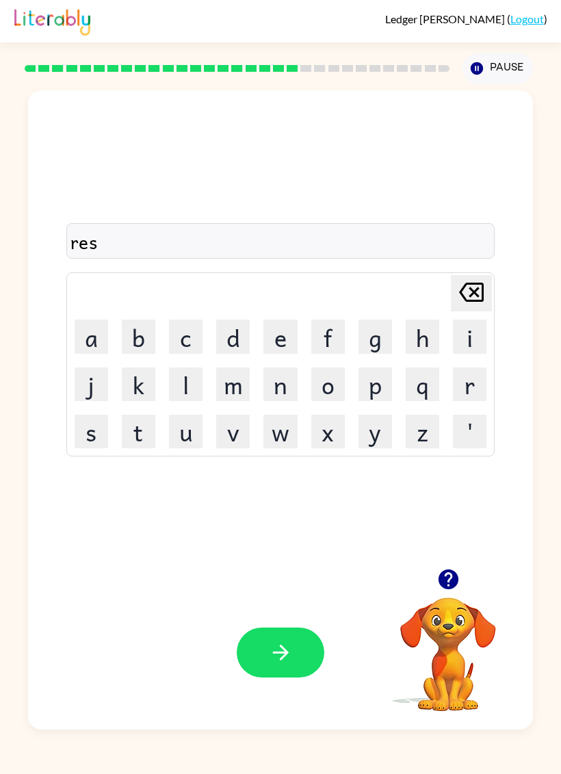
click at [447, 588] on icon "button" at bounding box center [448, 579] width 20 height 20
click at [136, 431] on button "t" at bounding box center [139, 432] width 34 height 34
click at [279, 342] on button "e" at bounding box center [280, 337] width 34 height 34
click at [231, 334] on button "d" at bounding box center [233, 337] width 34 height 34
click at [263, 655] on button "button" at bounding box center [281, 653] width 88 height 50
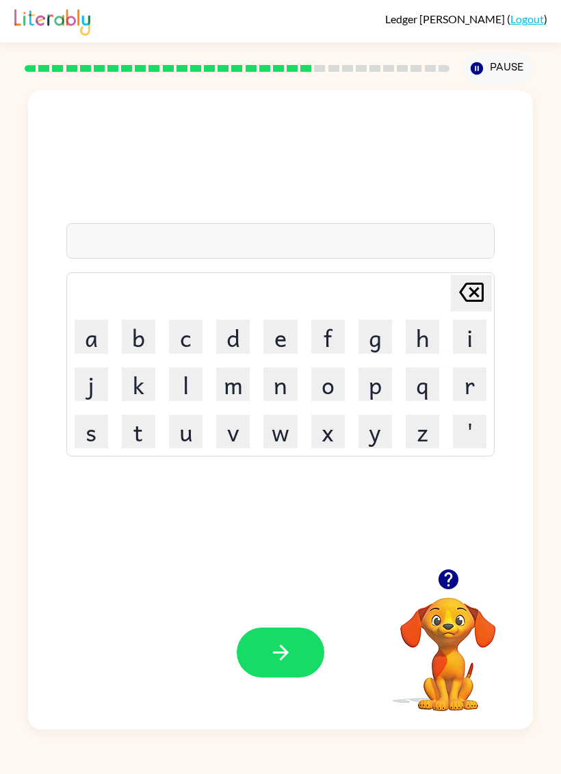
click at [270, 441] on button "w" at bounding box center [280, 432] width 34 height 34
click at [93, 335] on button "a" at bounding box center [92, 337] width 34 height 34
click at [185, 343] on button "c" at bounding box center [186, 337] width 34 height 34
click at [145, 386] on button "k" at bounding box center [139, 384] width 34 height 34
click at [479, 294] on icon "Delete Delete last character input" at bounding box center [471, 292] width 33 height 33
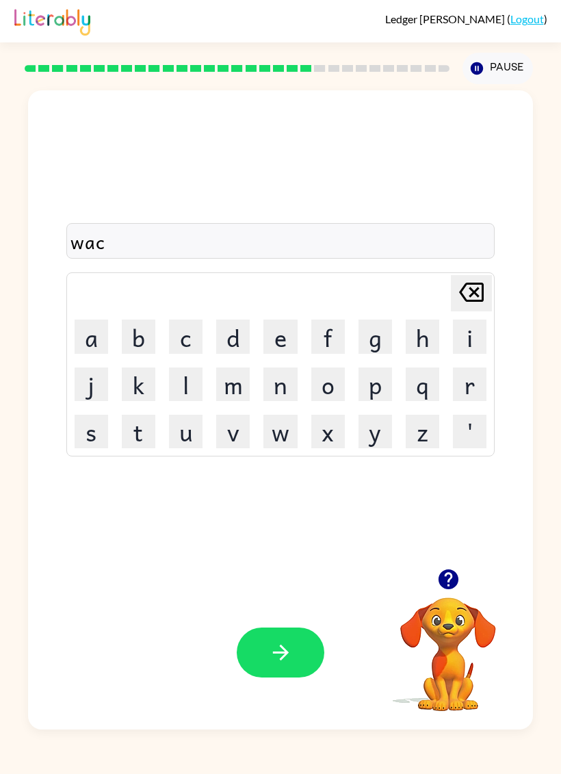
click at [484, 295] on icon at bounding box center [471, 292] width 25 height 19
click at [144, 390] on button "k" at bounding box center [139, 384] width 34 height 34
click at [257, 664] on button "button" at bounding box center [281, 653] width 88 height 50
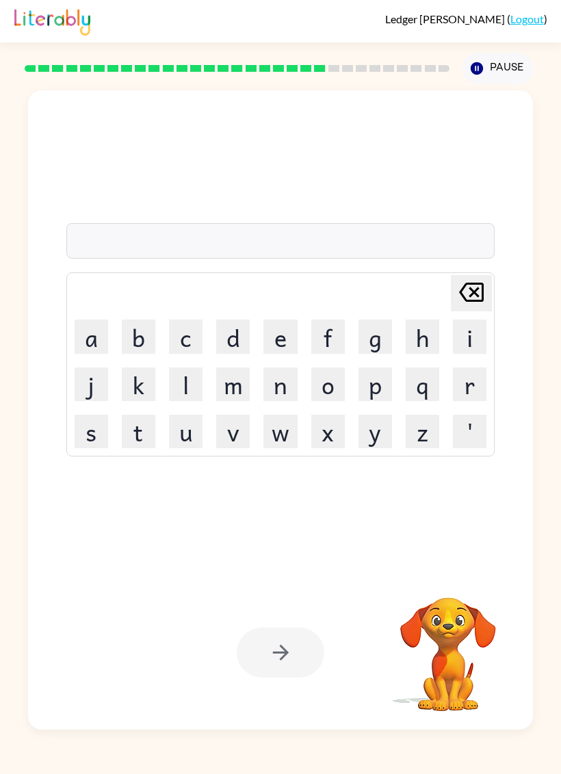
click at [94, 433] on button "s" at bounding box center [92, 432] width 34 height 34
click at [270, 391] on button "n" at bounding box center [280, 384] width 34 height 34
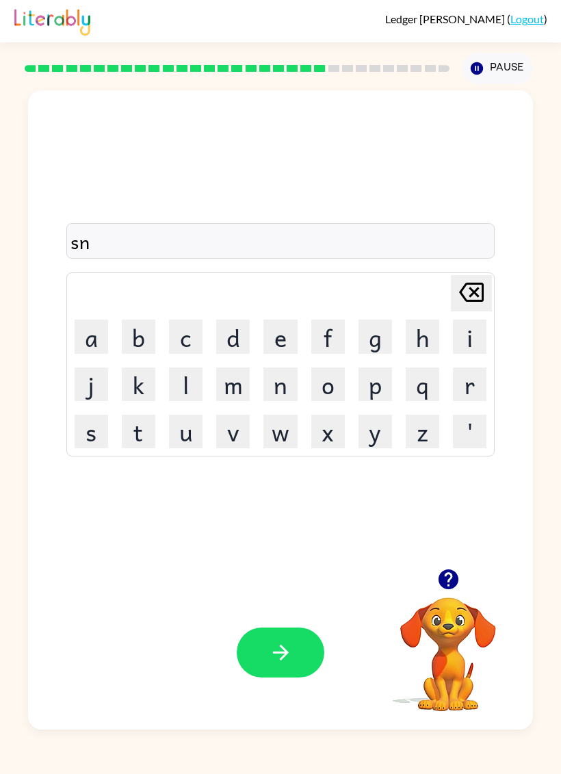
click at [331, 382] on button "o" at bounding box center [328, 384] width 34 height 34
click at [270, 430] on button "w" at bounding box center [280, 432] width 34 height 34
click at [233, 386] on button "m" at bounding box center [233, 384] width 34 height 34
click at [91, 336] on button "a" at bounding box center [92, 337] width 34 height 34
click at [276, 385] on button "n" at bounding box center [280, 384] width 34 height 34
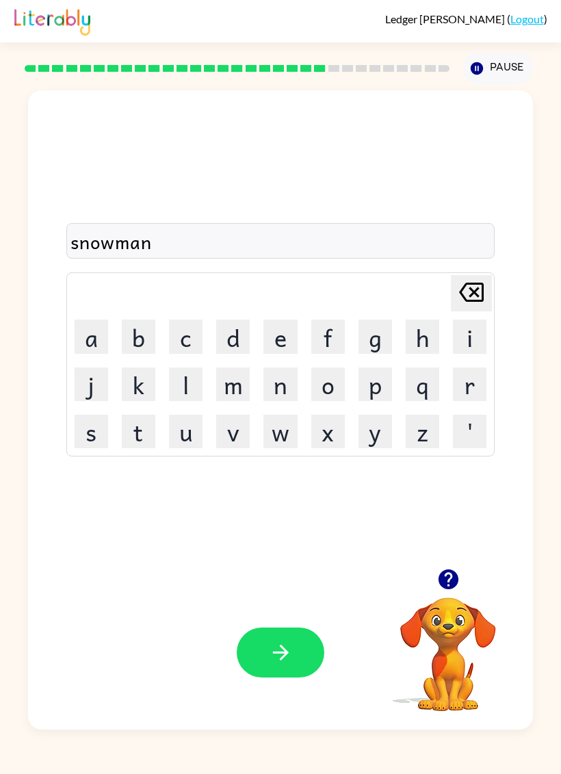
click at [261, 651] on button "button" at bounding box center [281, 653] width 88 height 50
click at [268, 433] on button "w" at bounding box center [280, 432] width 34 height 34
click at [466, 328] on button "i" at bounding box center [470, 337] width 34 height 34
click at [279, 380] on button "n" at bounding box center [280, 384] width 34 height 34
click at [133, 422] on button "t" at bounding box center [139, 432] width 34 height 34
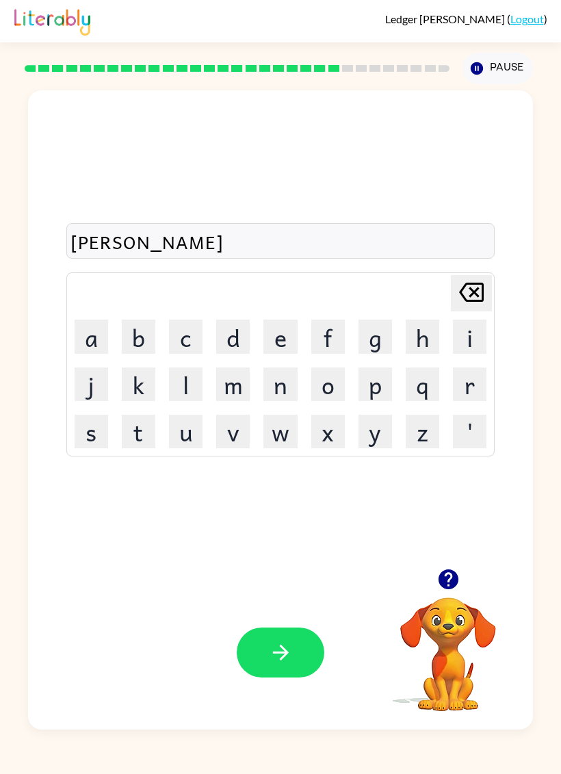
click at [276, 337] on button "e" at bounding box center [280, 337] width 34 height 34
click at [483, 390] on button "r" at bounding box center [470, 384] width 34 height 34
click at [274, 656] on icon "button" at bounding box center [281, 653] width 24 height 24
click at [189, 339] on button "c" at bounding box center [186, 337] width 34 height 34
click at [276, 337] on button "e" at bounding box center [280, 337] width 34 height 34
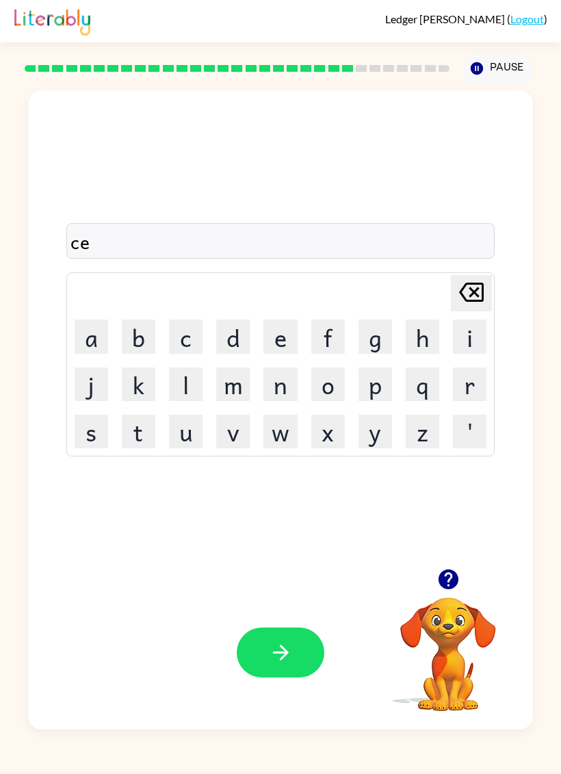
click at [92, 429] on button "s" at bounding box center [92, 432] width 34 height 34
click at [147, 433] on button "t" at bounding box center [139, 432] width 34 height 34
click at [92, 248] on div "cest" at bounding box center [280, 241] width 421 height 29
click at [469, 290] on icon "Delete Delete last character input" at bounding box center [471, 292] width 33 height 33
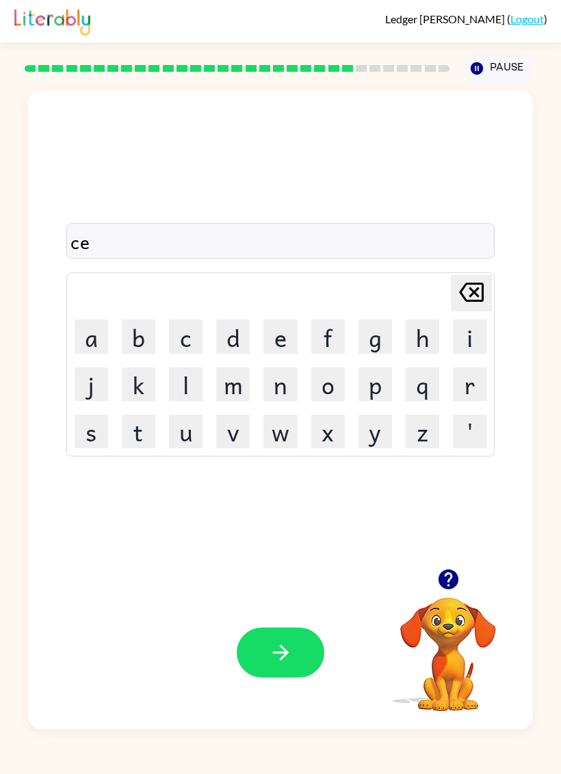
click at [89, 341] on button "a" at bounding box center [92, 337] width 34 height 34
click at [88, 432] on button "s" at bounding box center [92, 432] width 34 height 34
click at [155, 420] on button "t" at bounding box center [139, 432] width 34 height 34
click at [269, 646] on icon "button" at bounding box center [281, 653] width 24 height 24
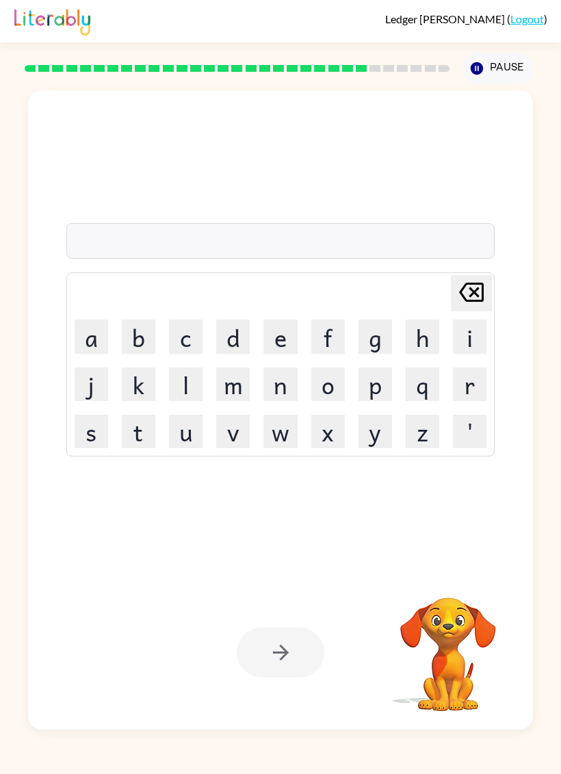
click at [271, 639] on div at bounding box center [281, 653] width 88 height 50
click at [82, 431] on button "s" at bounding box center [92, 432] width 34 height 34
click at [177, 437] on button "u" at bounding box center [186, 432] width 34 height 34
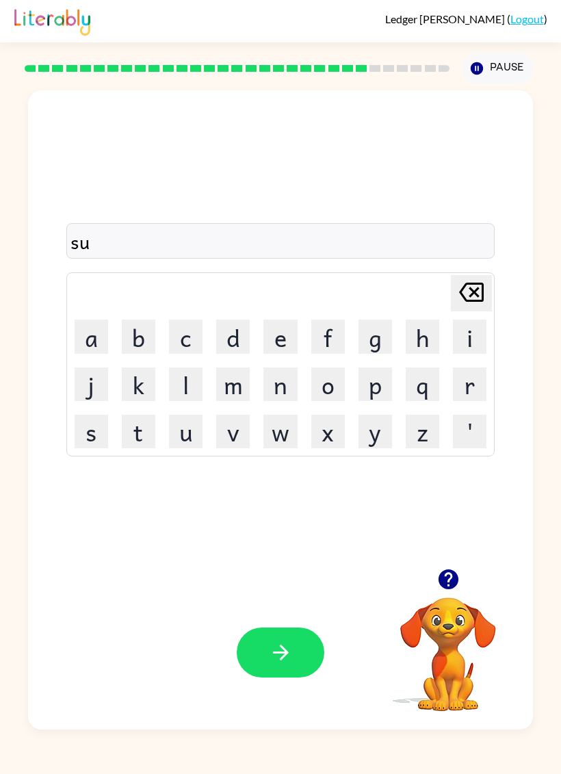
click at [229, 344] on button "d" at bounding box center [233, 337] width 34 height 34
click at [273, 336] on button "e" at bounding box center [280, 337] width 34 height 34
click at [279, 388] on button "n" at bounding box center [280, 384] width 34 height 34
click at [270, 670] on button "button" at bounding box center [281, 653] width 88 height 50
click at [180, 344] on button "c" at bounding box center [186, 337] width 34 height 34
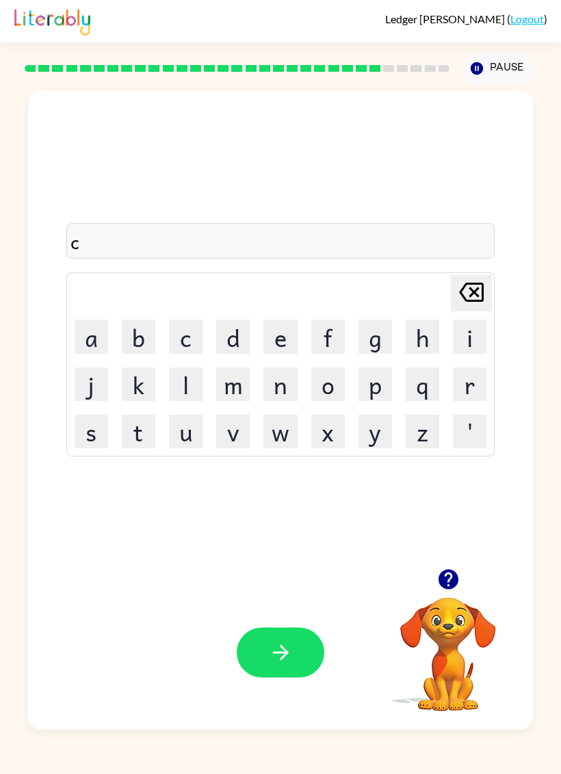
click at [333, 384] on button "o" at bounding box center [328, 384] width 34 height 34
click at [275, 393] on button "n" at bounding box center [280, 384] width 34 height 34
click at [263, 650] on button "button" at bounding box center [281, 653] width 88 height 50
click at [188, 344] on button "c" at bounding box center [186, 337] width 34 height 34
click at [93, 339] on button "a" at bounding box center [92, 337] width 34 height 34
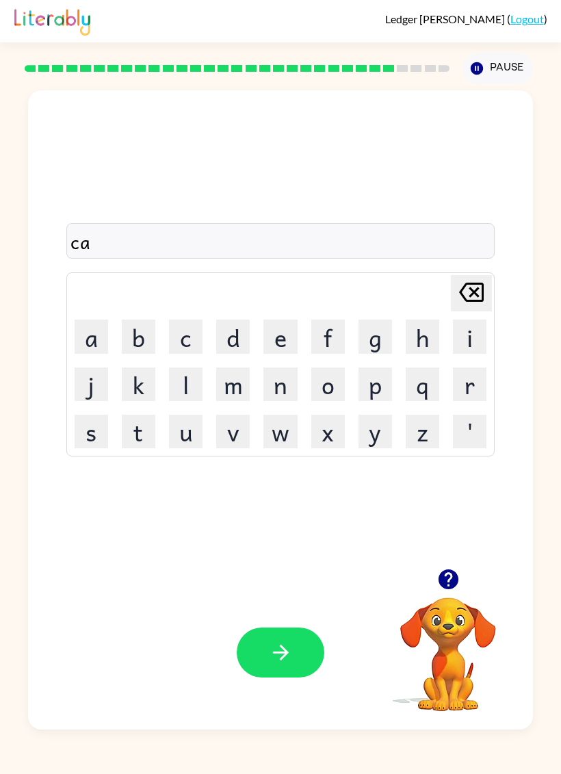
click at [462, 336] on button "i" at bounding box center [470, 337] width 34 height 34
click at [291, 400] on button "n" at bounding box center [280, 384] width 34 height 34
click at [263, 654] on button "button" at bounding box center [281, 653] width 88 height 50
click at [90, 438] on button "s" at bounding box center [92, 432] width 34 height 34
click at [194, 437] on button "u" at bounding box center [186, 432] width 34 height 34
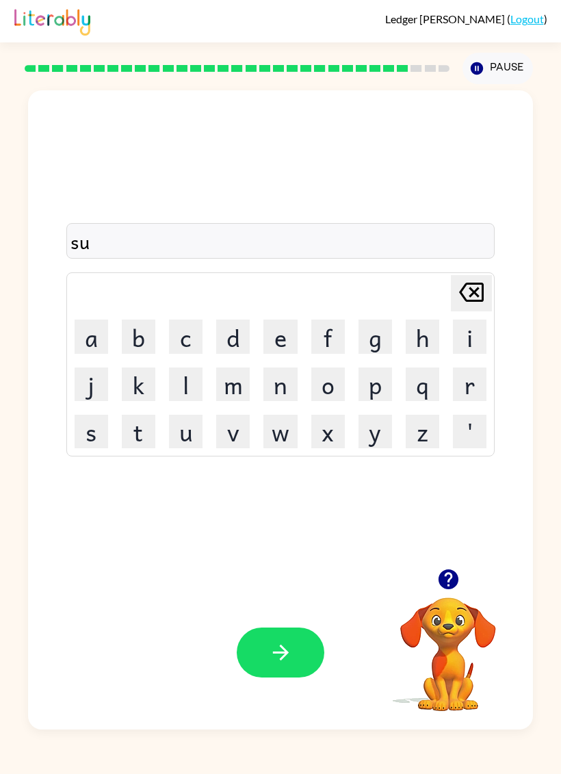
click at [135, 432] on button "t" at bounding box center [139, 432] width 34 height 34
click at [259, 632] on button "button" at bounding box center [281, 653] width 88 height 50
click at [135, 440] on button "t" at bounding box center [139, 432] width 34 height 34
click at [183, 431] on button "u" at bounding box center [186, 432] width 34 height 34
click at [485, 385] on button "r" at bounding box center [470, 384] width 34 height 34
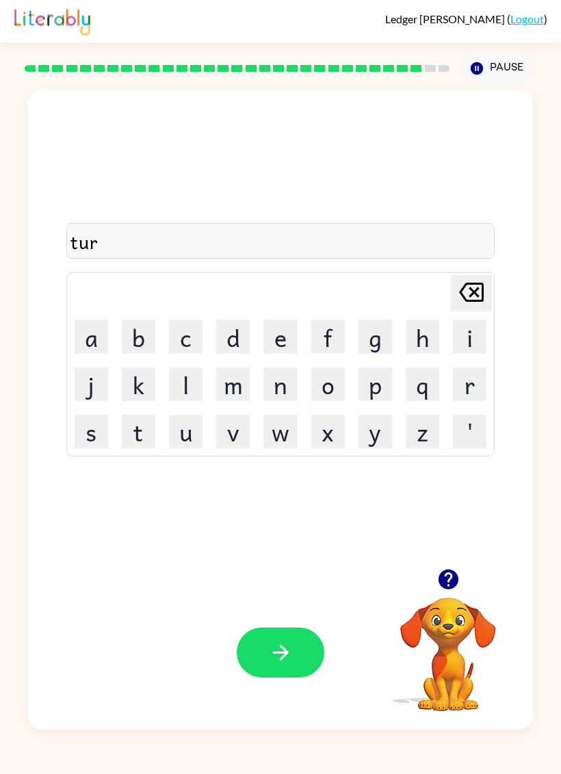
click at [98, 430] on button "s" at bounding box center [92, 432] width 34 height 34
click at [134, 431] on button "t" at bounding box center [139, 432] width 34 height 34
click at [259, 651] on button "button" at bounding box center [281, 653] width 88 height 50
click at [473, 378] on button "r" at bounding box center [470, 384] width 34 height 34
click at [481, 331] on button "i" at bounding box center [470, 337] width 34 height 34
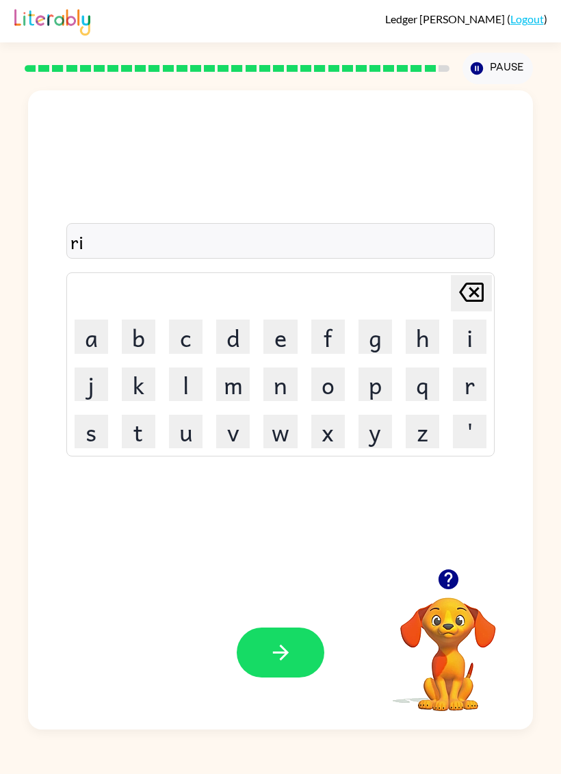
click at [388, 380] on button "p" at bounding box center [376, 384] width 34 height 34
click at [272, 344] on button "e" at bounding box center [280, 337] width 34 height 34
click at [263, 648] on button "button" at bounding box center [281, 653] width 88 height 50
